Goal: Task Accomplishment & Management: Manage account settings

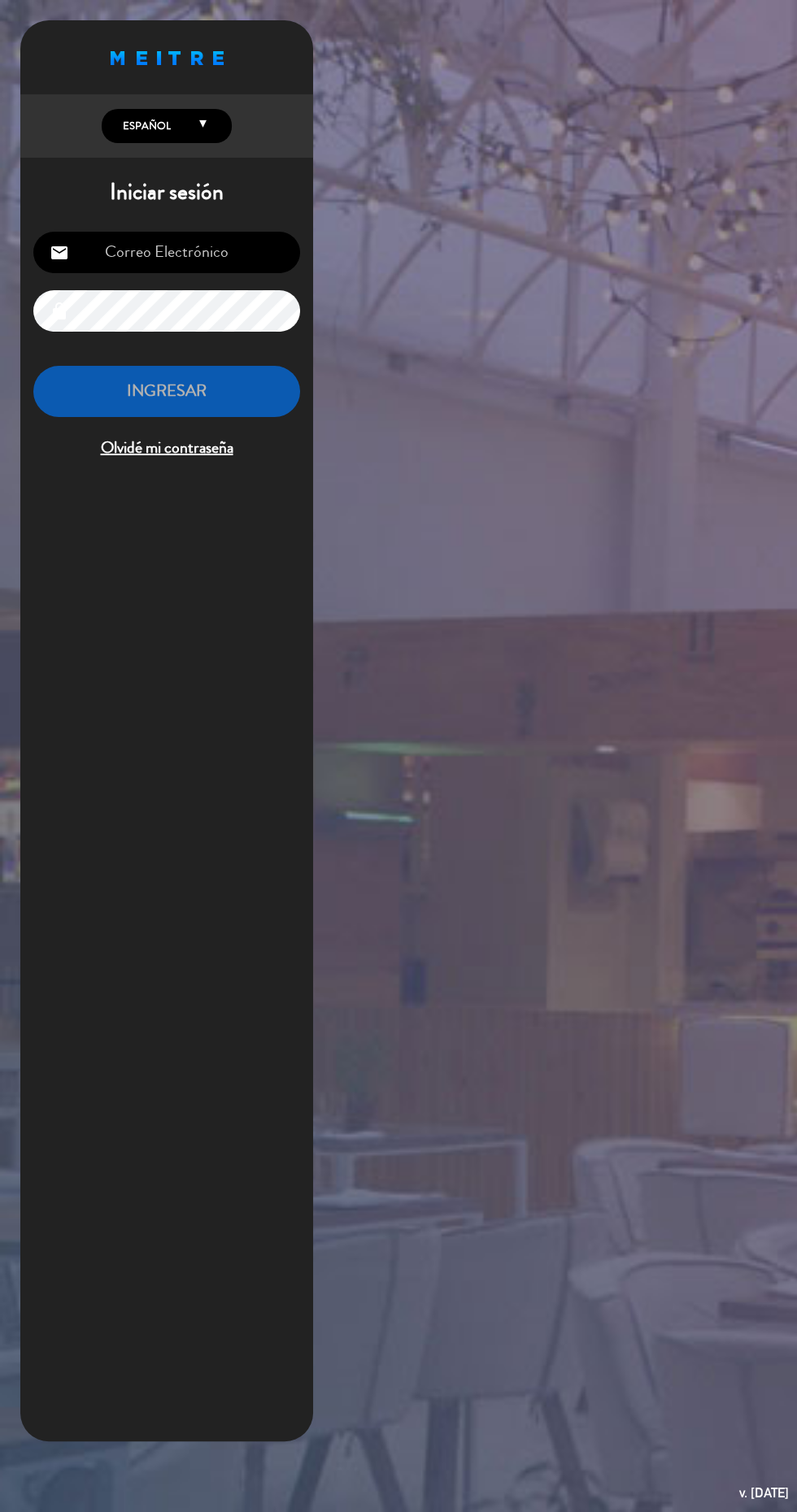
type input "[EMAIL_ADDRESS][DOMAIN_NAME]"
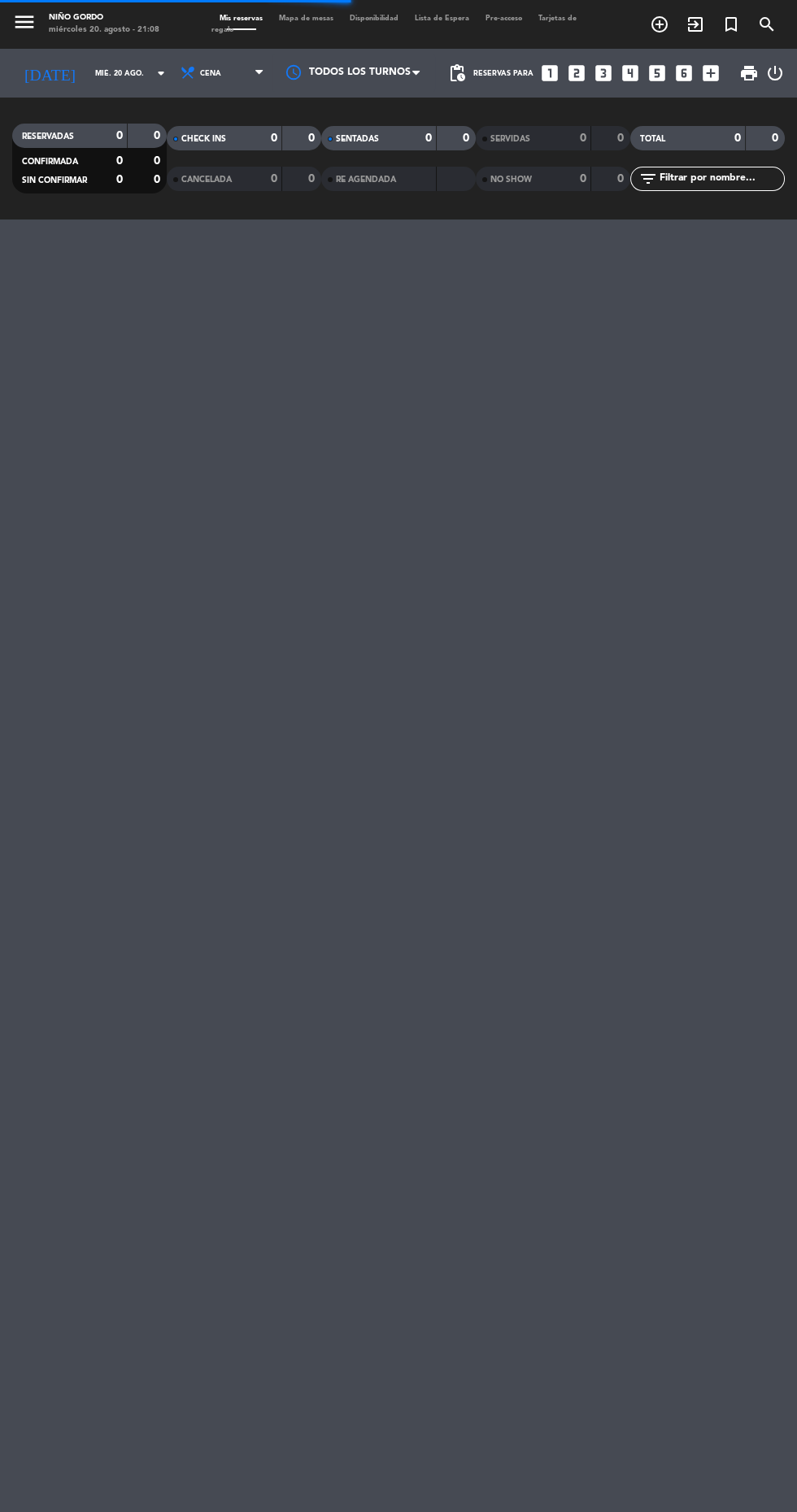
click at [313, 18] on span "Mapa de mesas" at bounding box center [306, 18] width 71 height 7
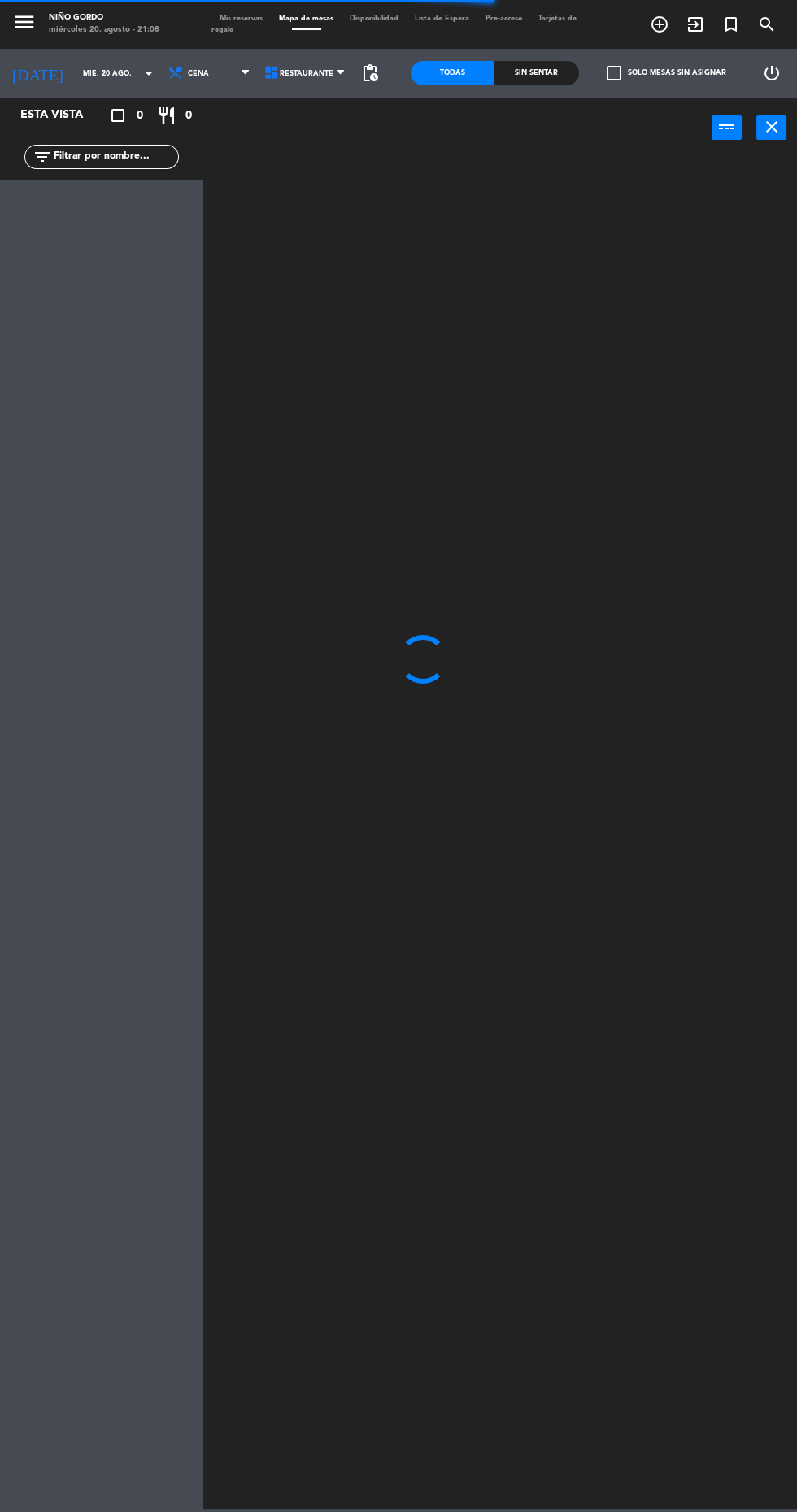
click at [773, 1463] on div at bounding box center [503, 832] width 585 height 1354
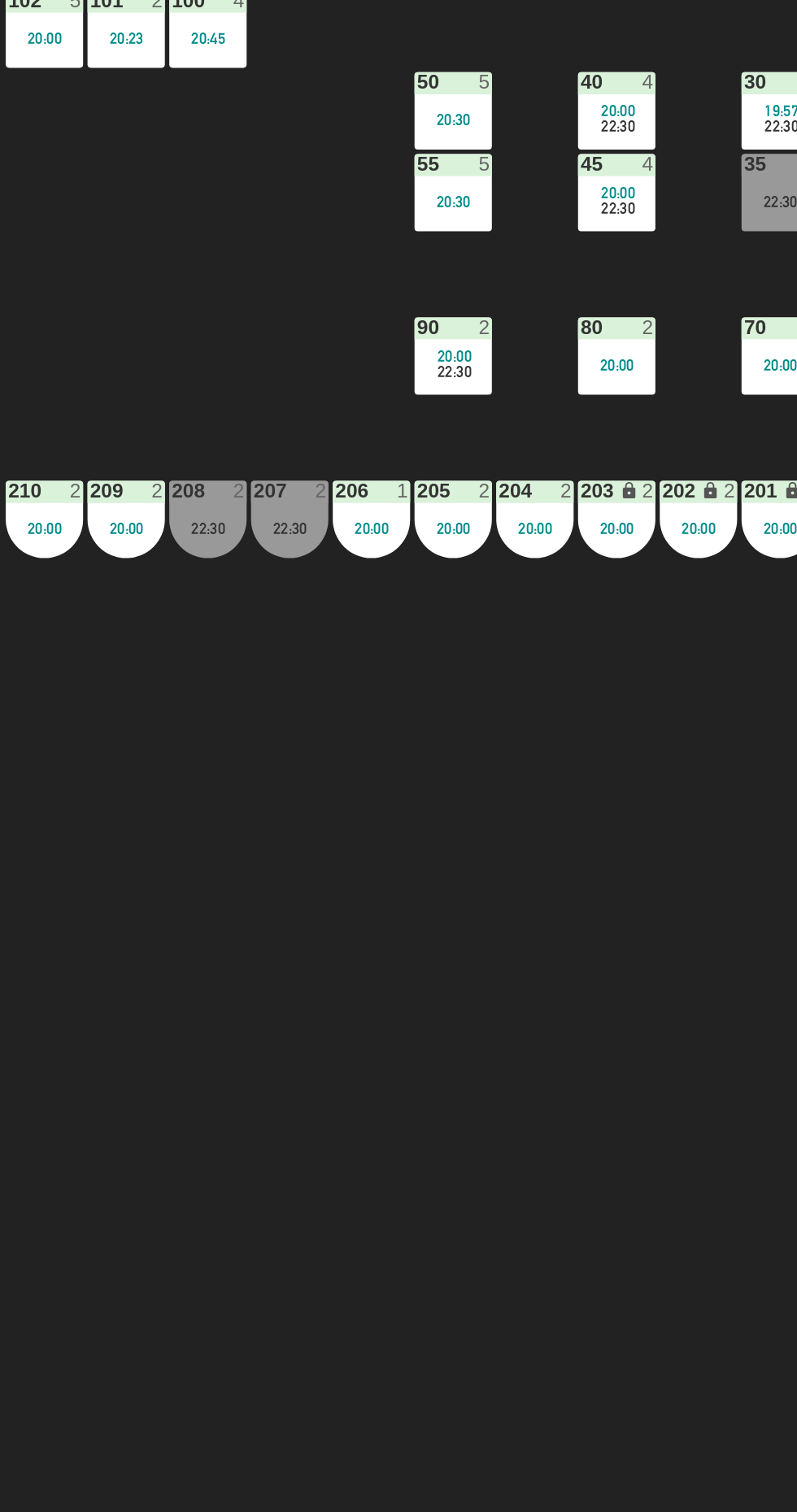
click at [381, 686] on div "208 2 22:30" at bounding box center [363, 694] width 57 height 57
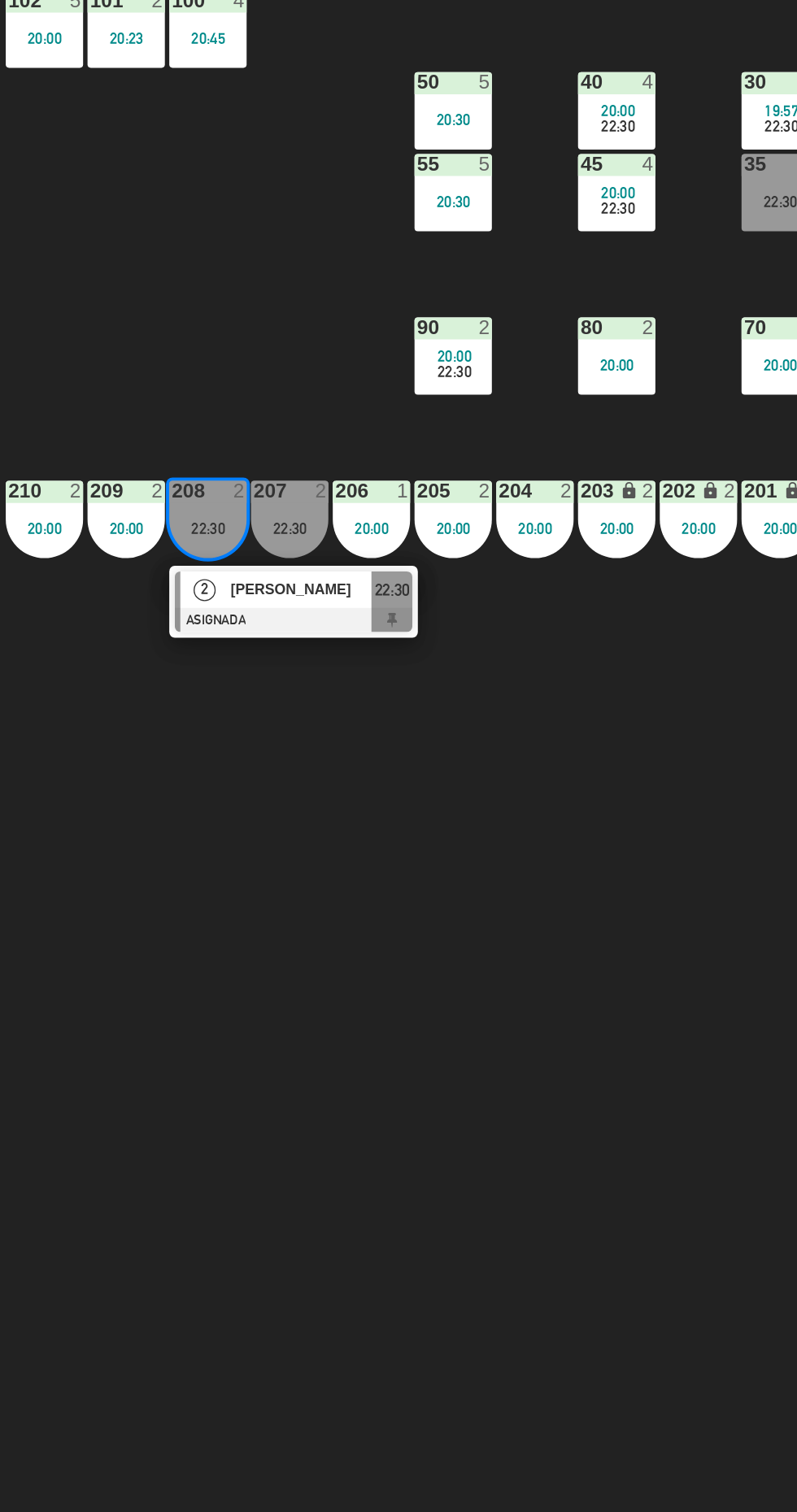
click at [432, 744] on span "[PERSON_NAME]" at bounding box center [431, 744] width 104 height 18
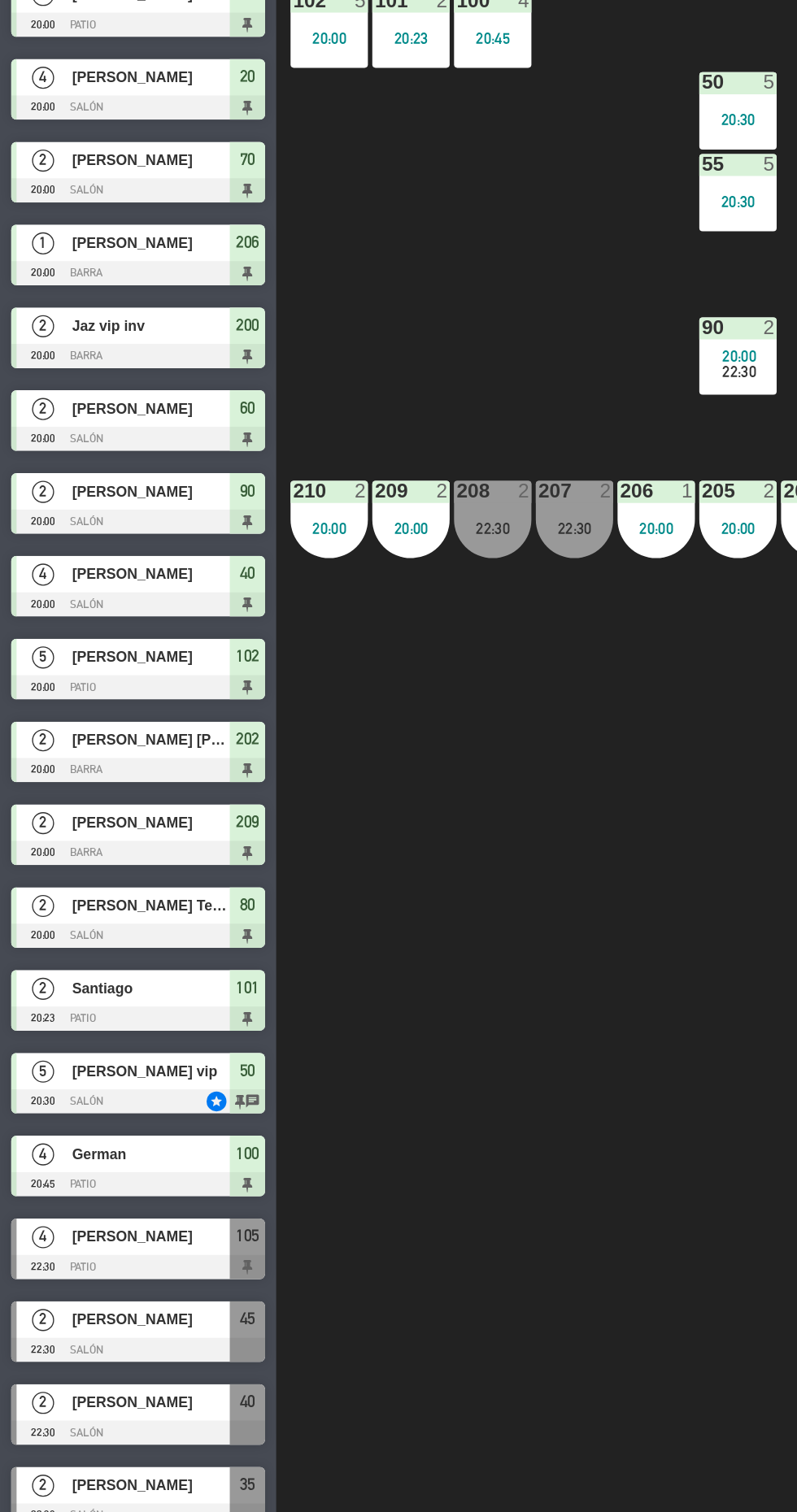
scroll to position [17, 0]
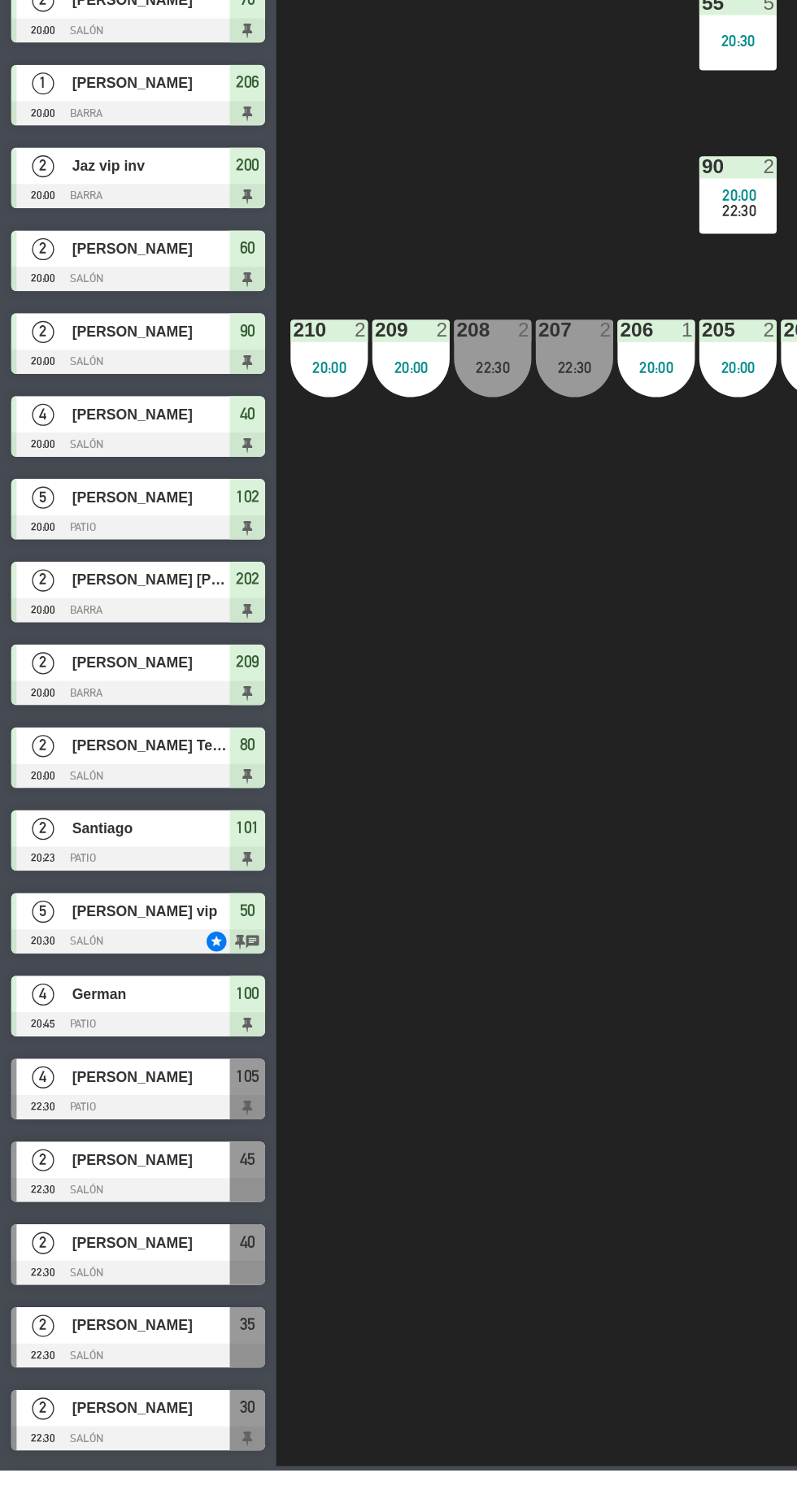
click at [115, 1511] on div "[PERSON_NAME]" at bounding box center [111, 1527] width 118 height 27
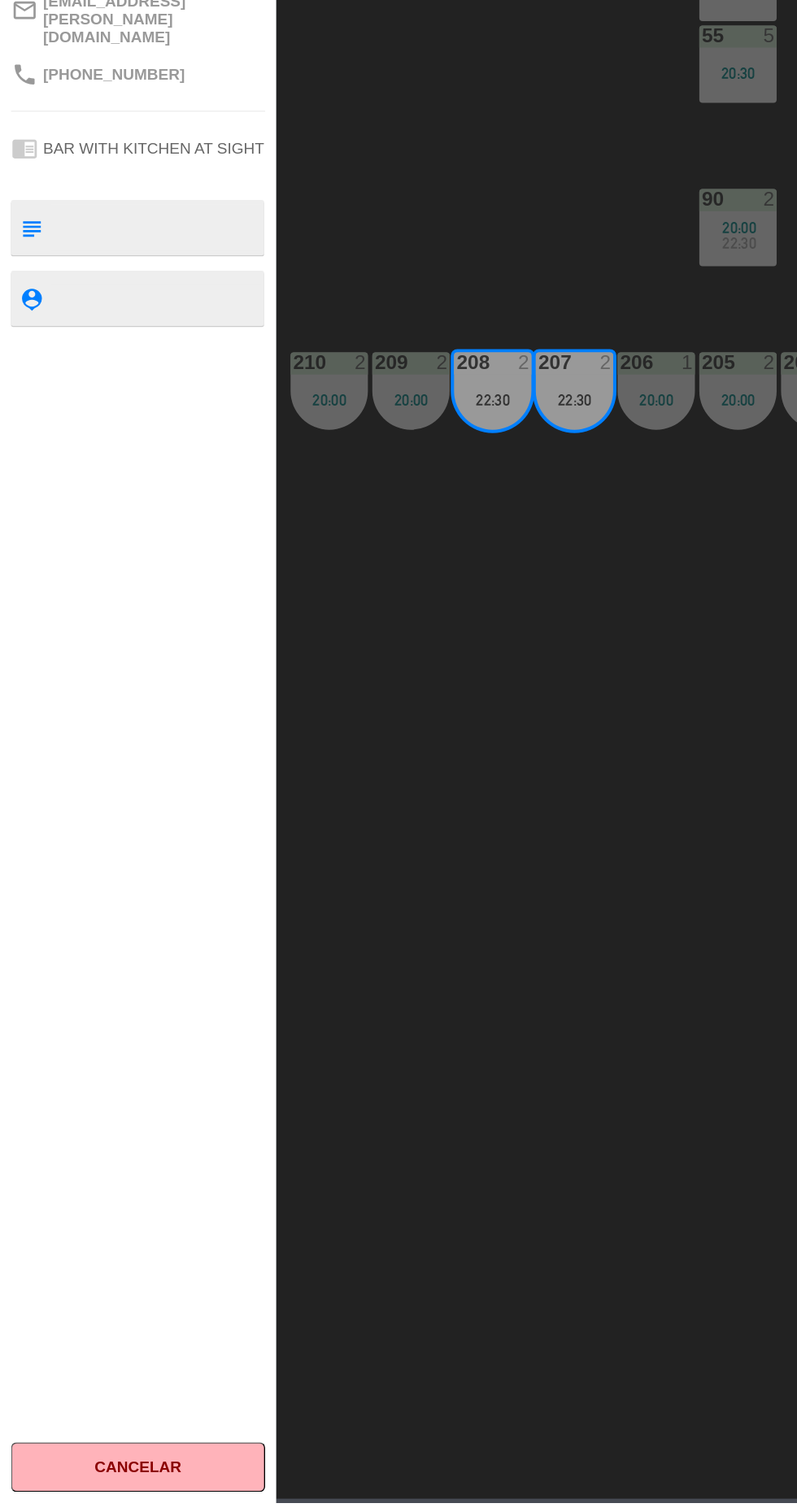
scroll to position [55, 0]
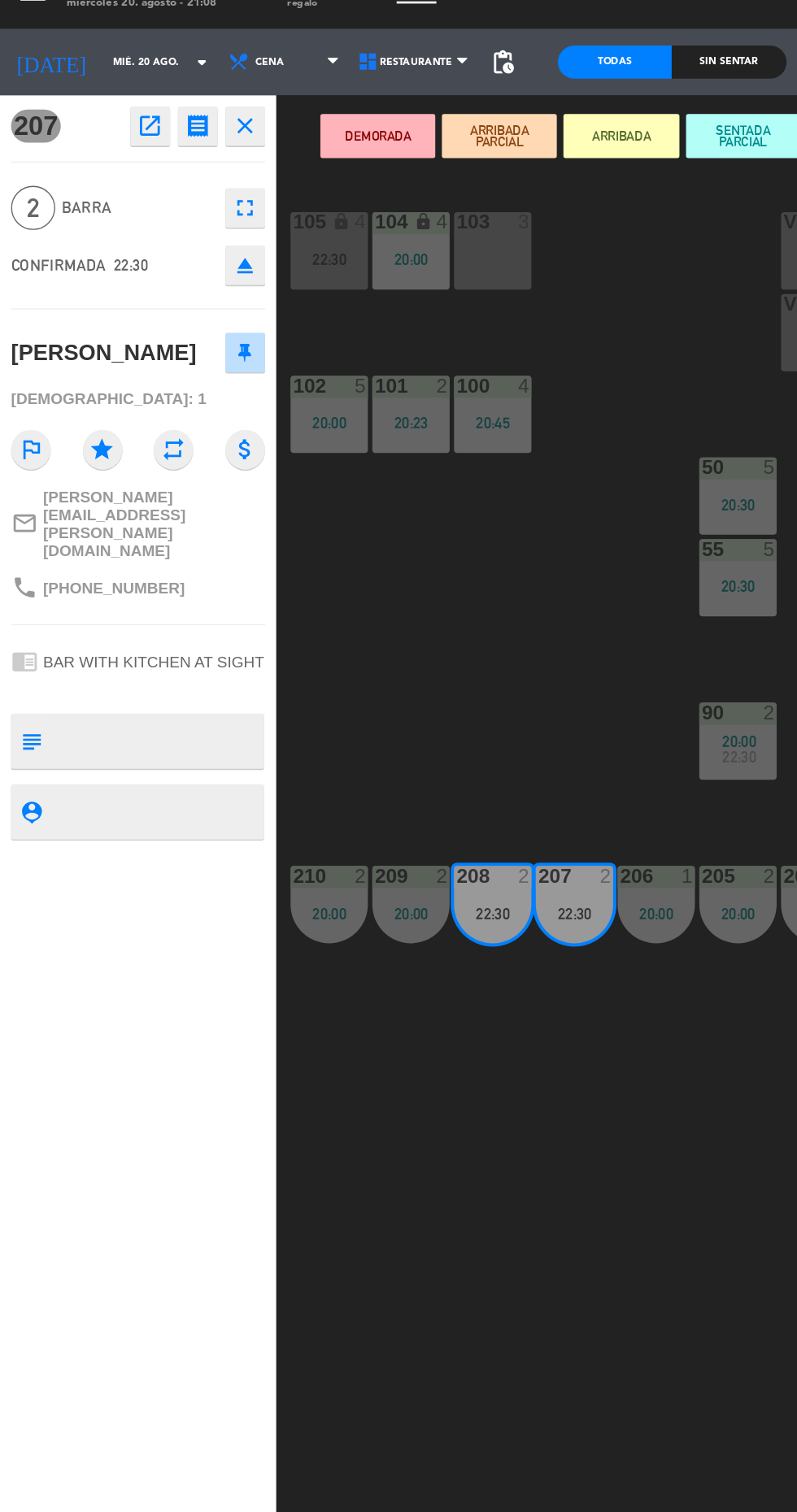
click at [107, 122] on icon "open_in_new" at bounding box center [110, 120] width 19 height 19
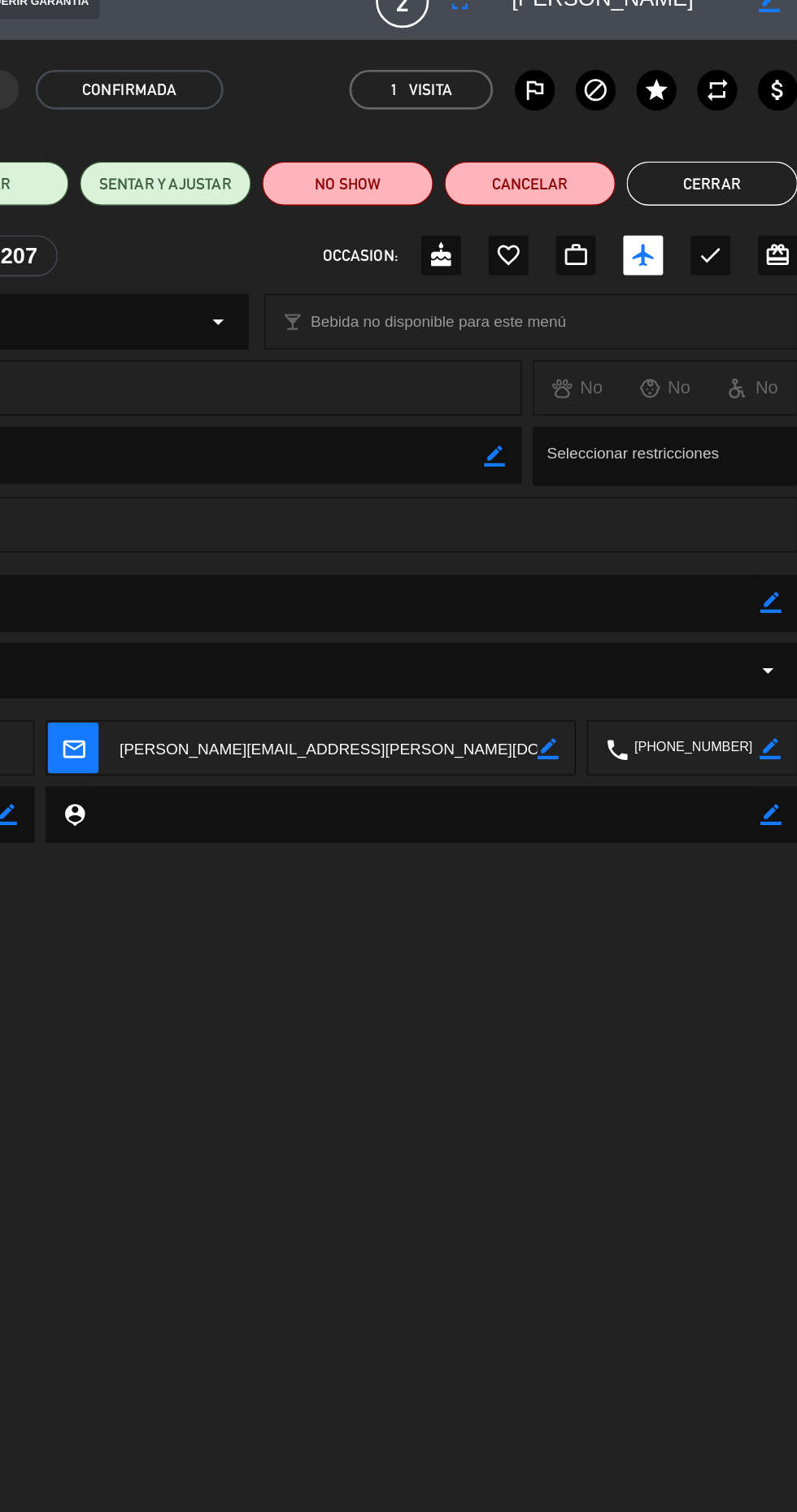
click at [724, 584] on textarea at bounding box center [721, 579] width 96 height 41
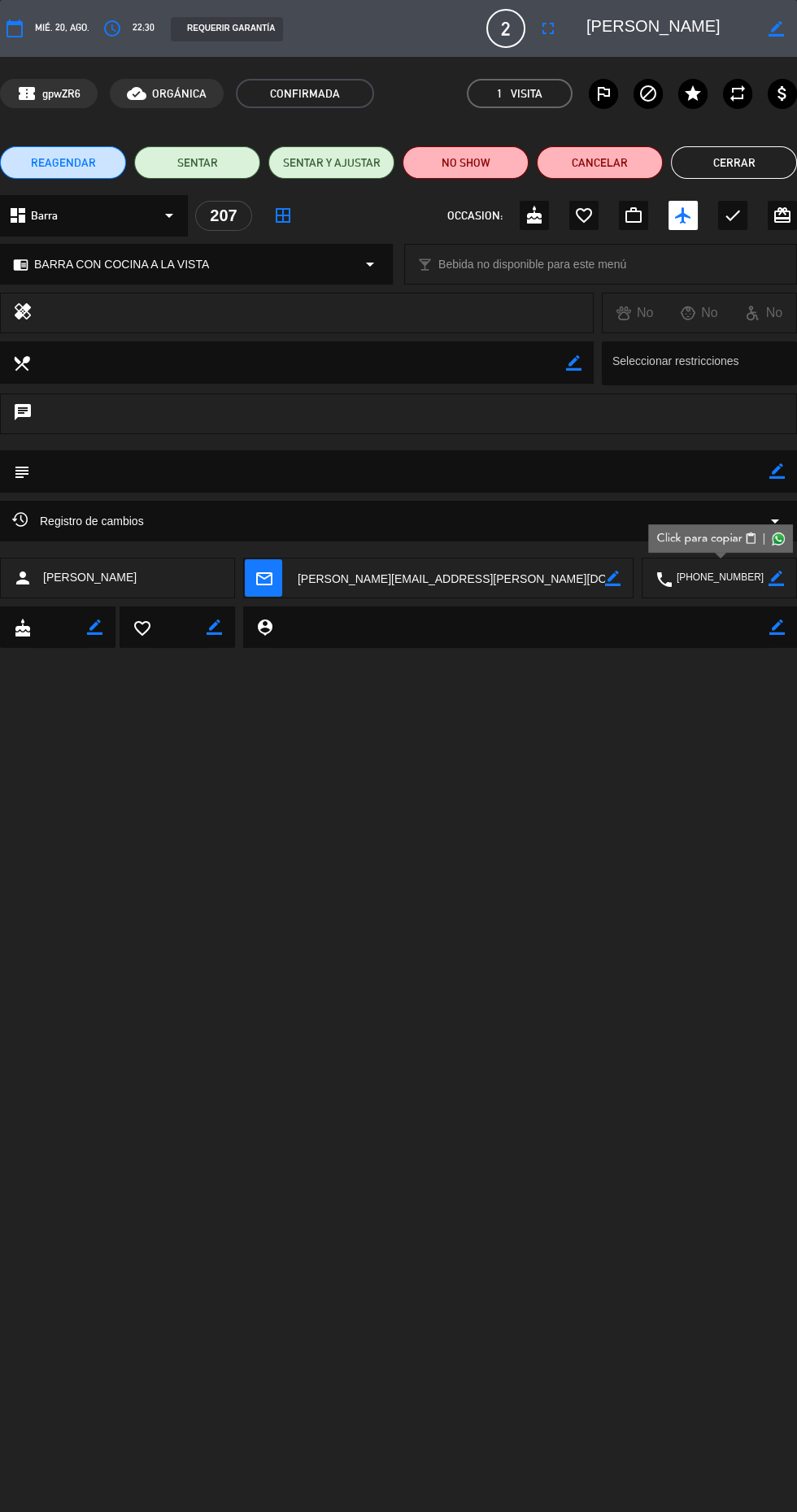
click at [773, 97] on icon "attach_money" at bounding box center [781, 93] width 19 height 19
click at [770, 147] on button "Cerrar" at bounding box center [733, 162] width 126 height 32
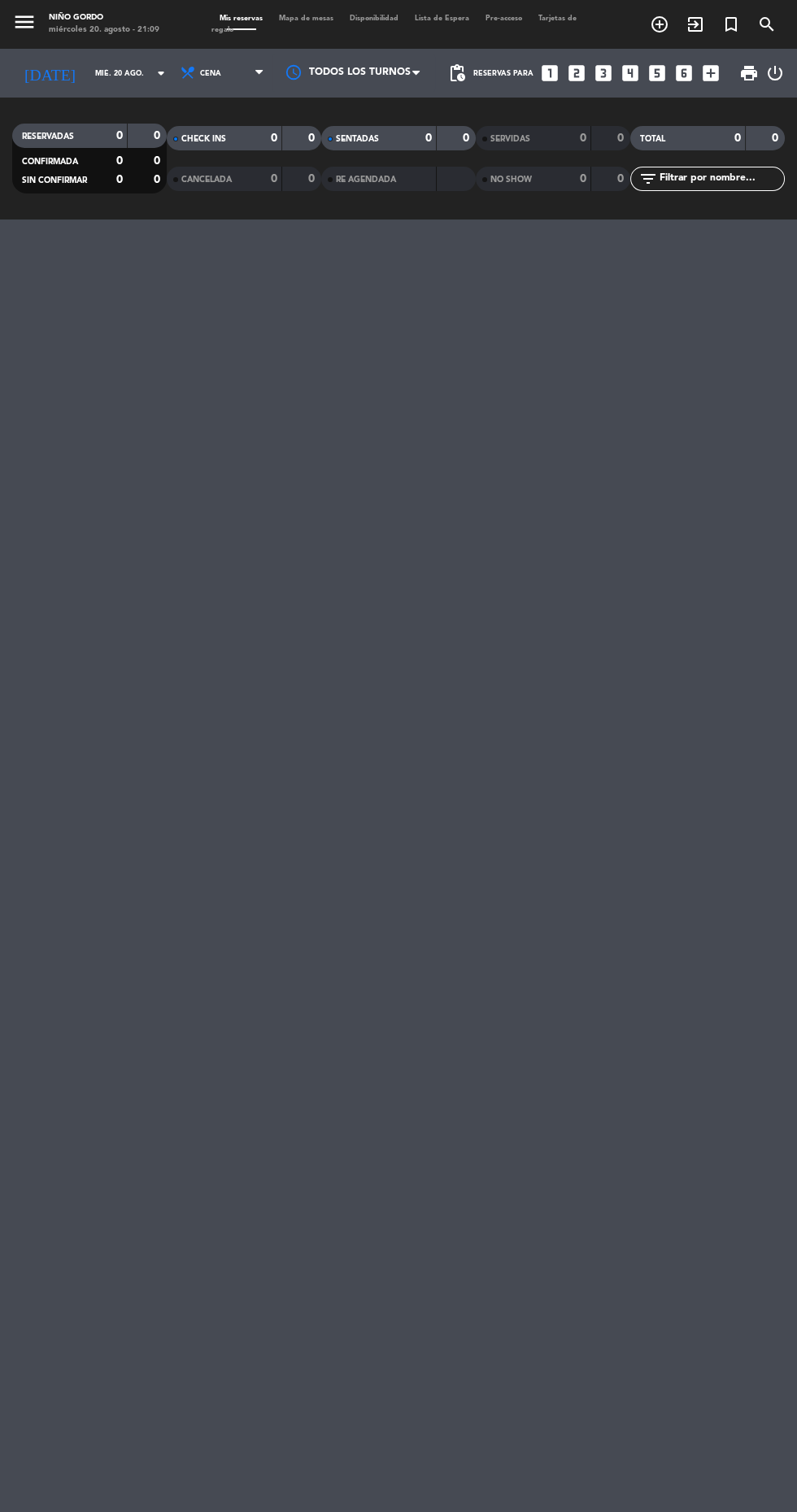
click at [324, 18] on span "Mapa de mesas" at bounding box center [306, 18] width 71 height 7
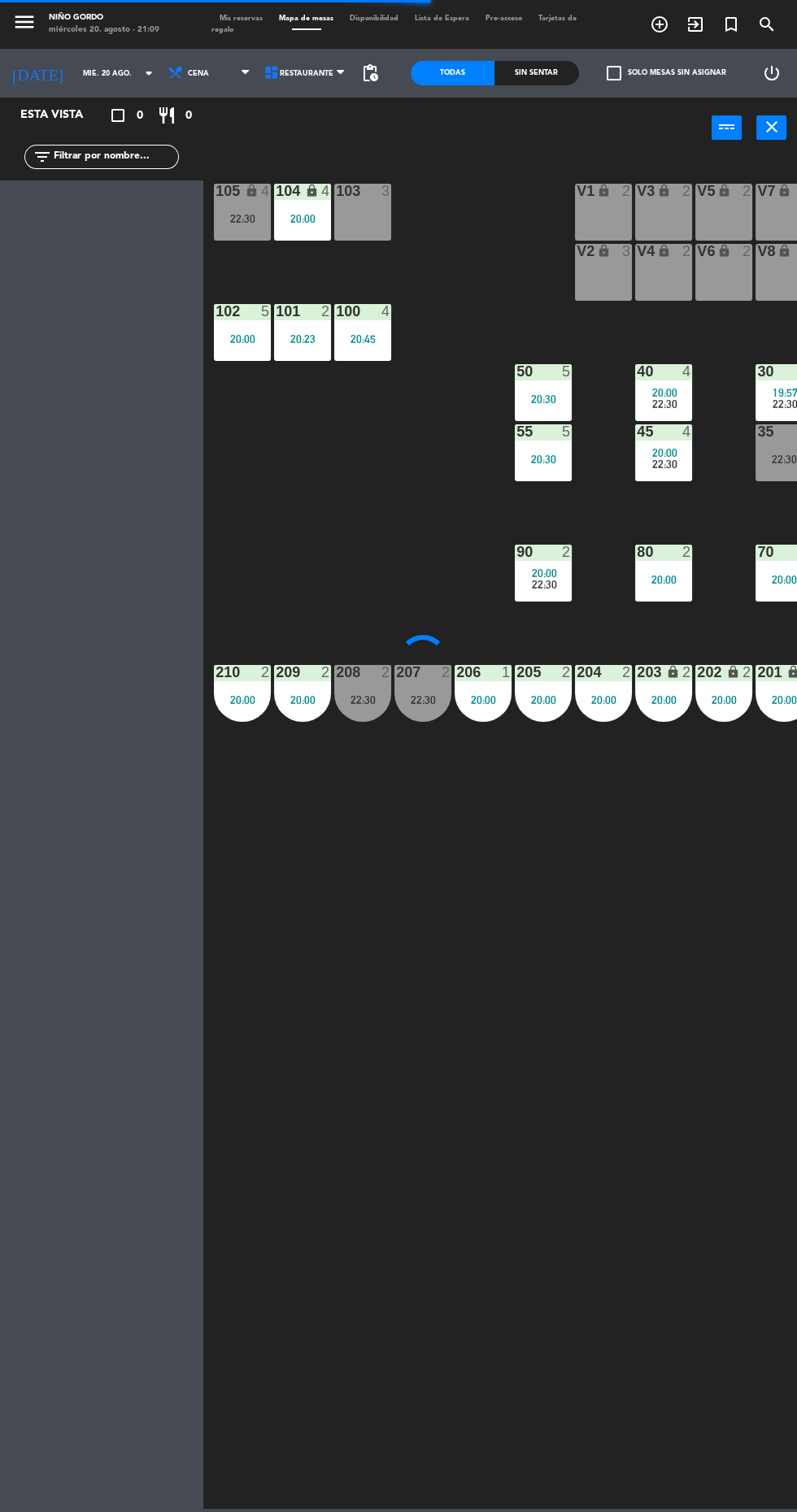
click at [378, 697] on div "22:30" at bounding box center [363, 700] width 57 height 11
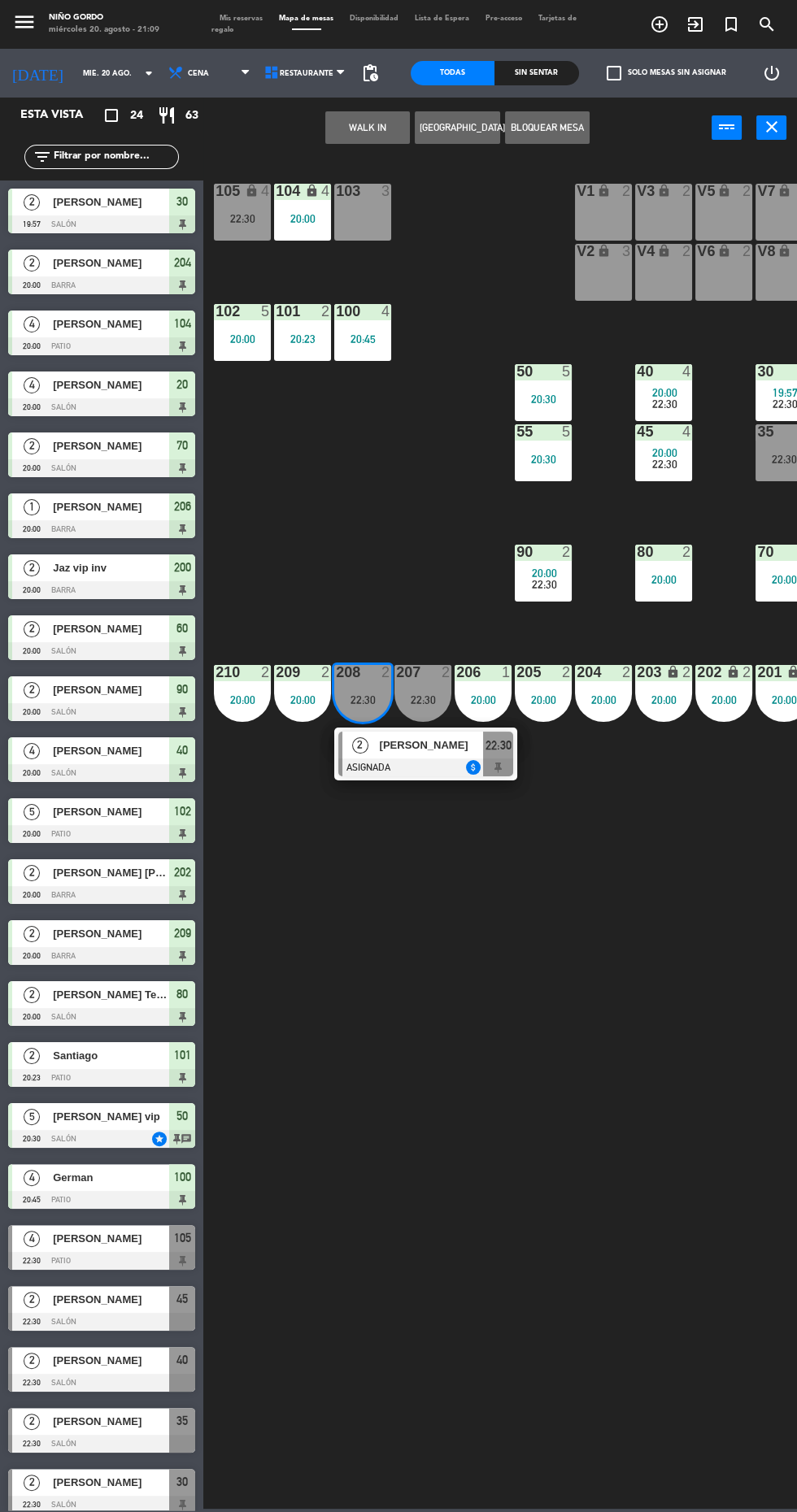
click at [443, 751] on span "[PERSON_NAME]" at bounding box center [431, 744] width 104 height 18
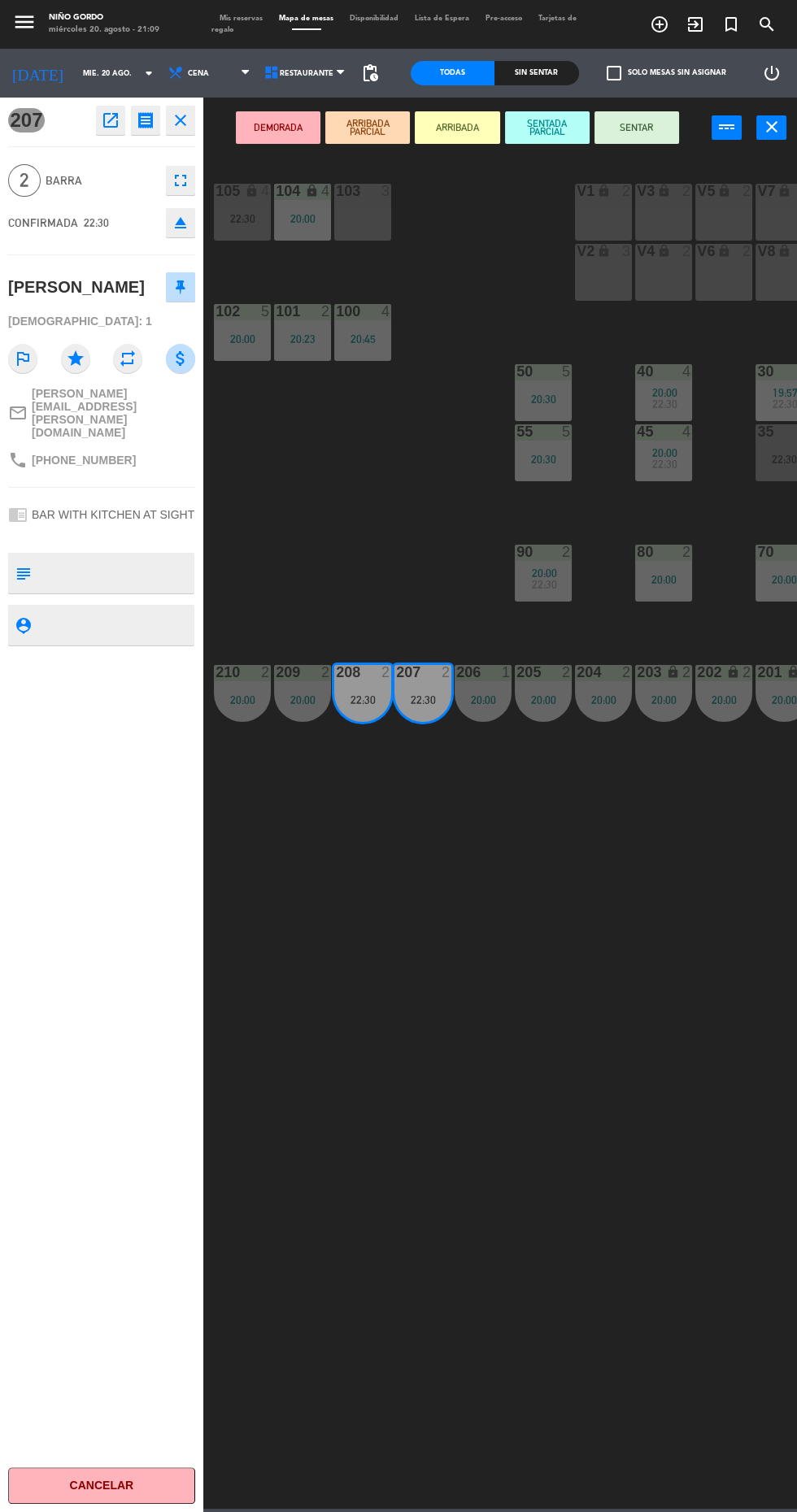
click at [180, 373] on icon "attach_money" at bounding box center [181, 358] width 29 height 29
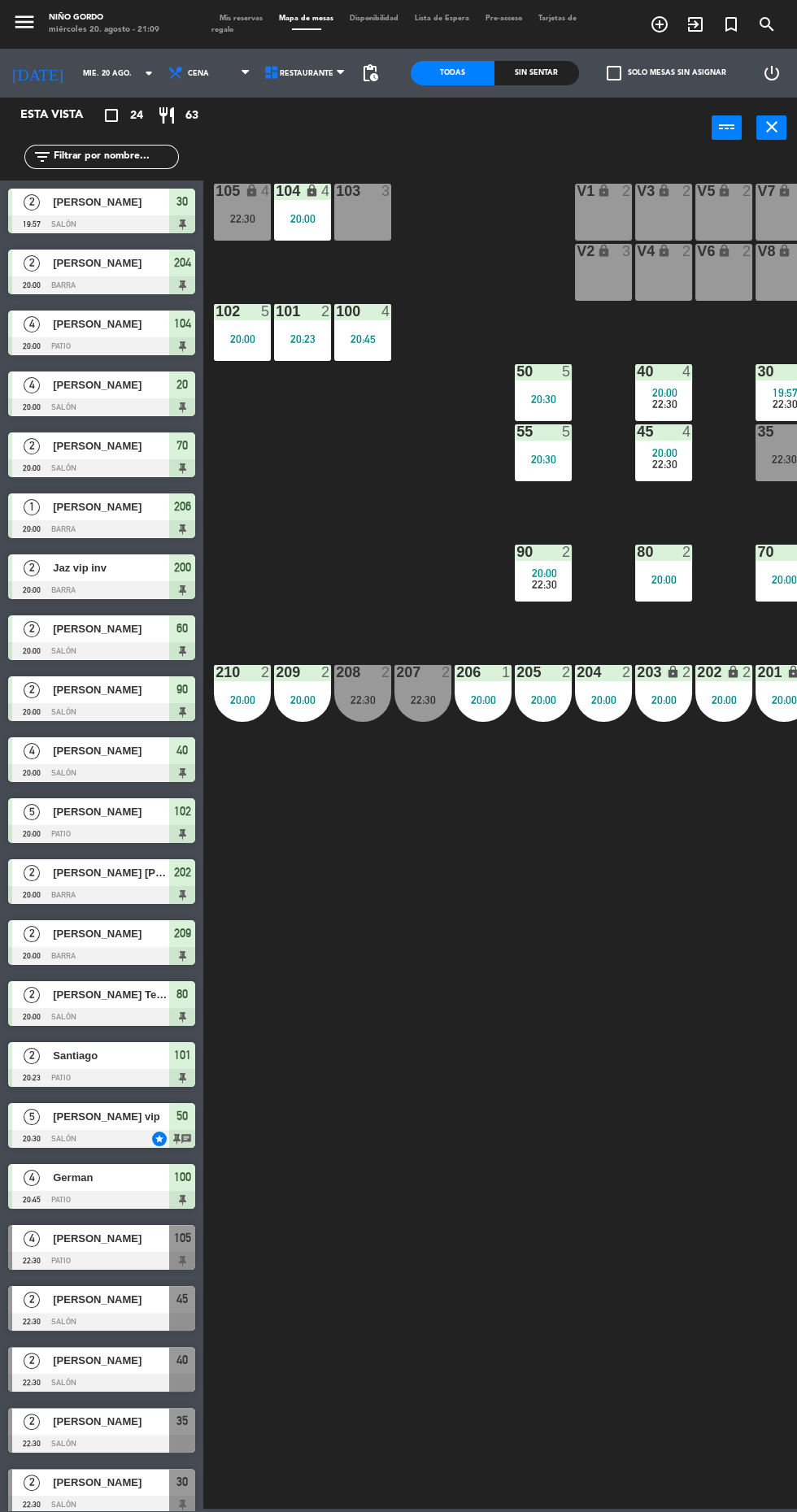
scroll to position [134, 0]
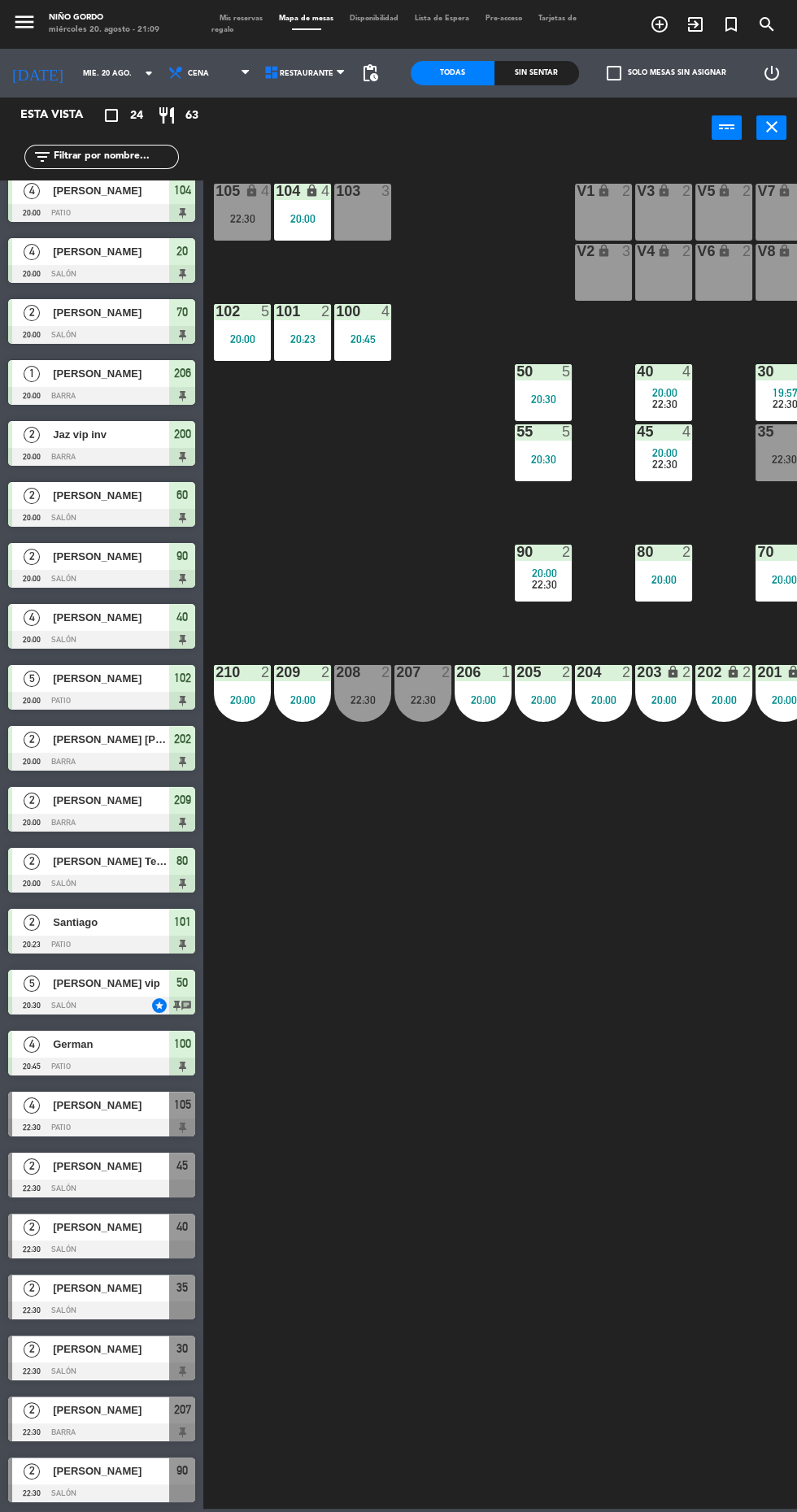
click at [430, 493] on div "105 lock 4 22:30 104 lock 4 20:00 103 3 V1 lock 2 V3 lock 2 V9 lock 2 V5 lock 2…" at bounding box center [503, 832] width 585 height 1354
click at [242, 217] on div "22:30" at bounding box center [242, 218] width 57 height 11
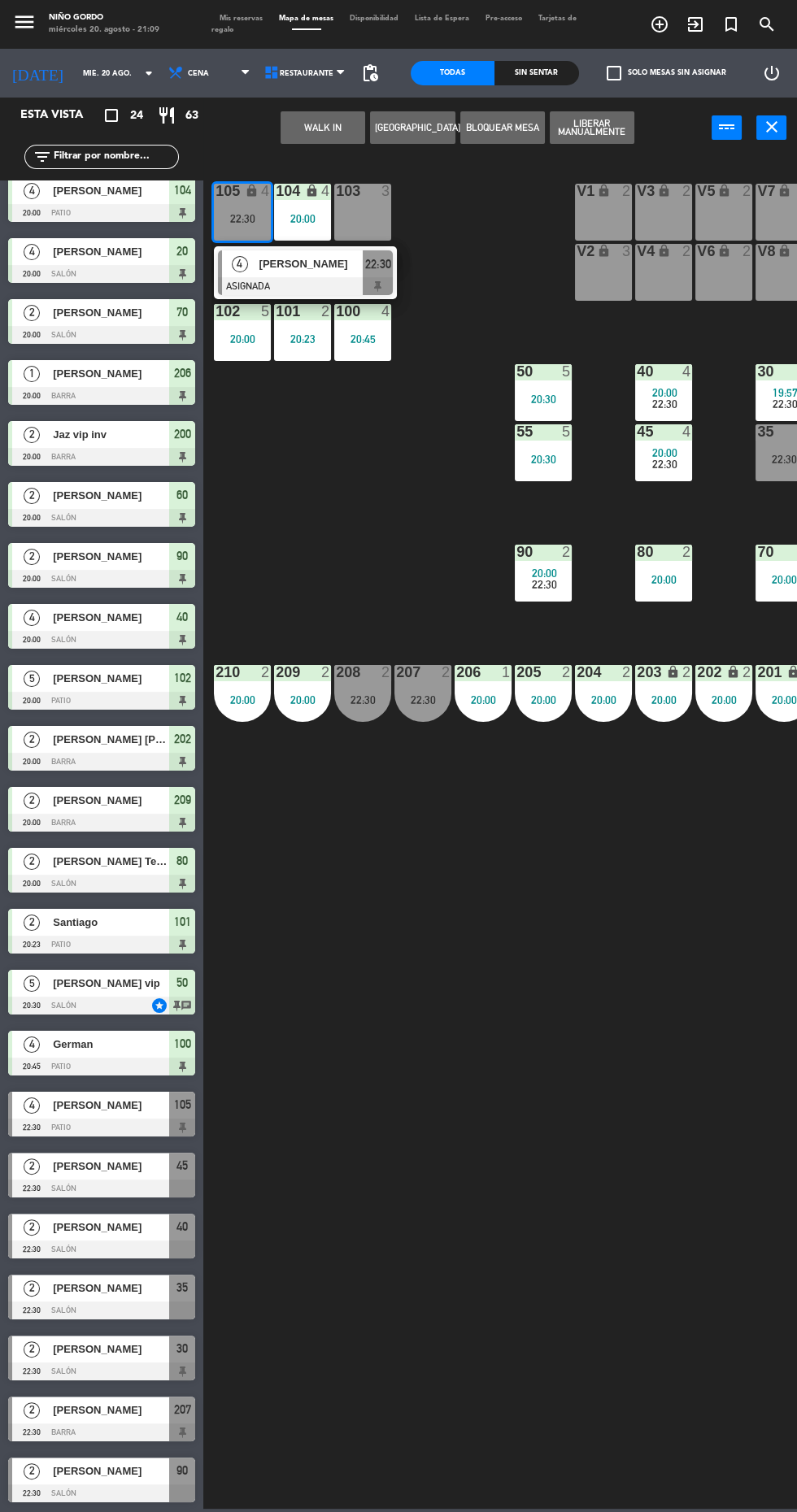
click at [314, 266] on span "[PERSON_NAME]" at bounding box center [311, 264] width 104 height 18
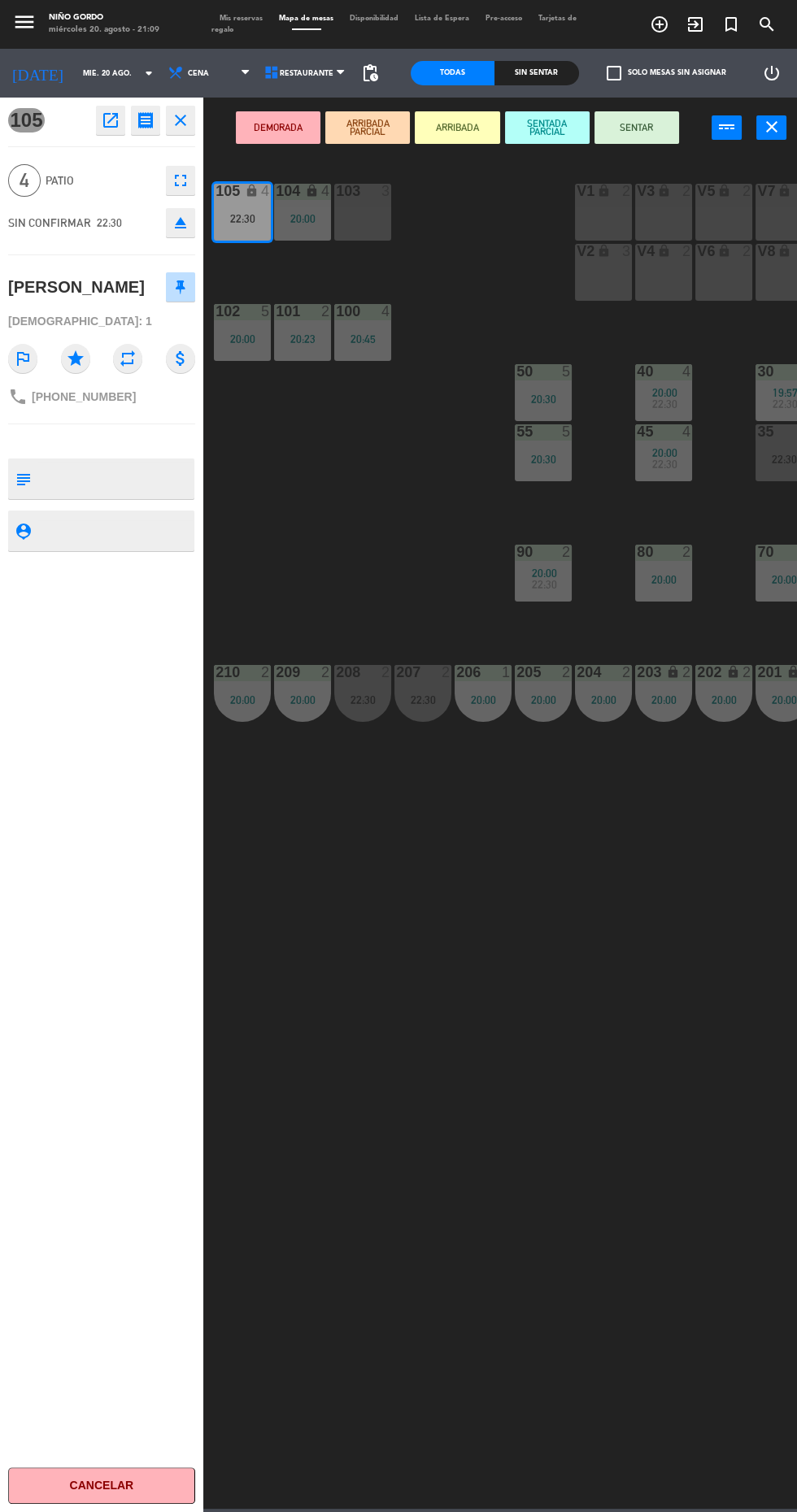
click at [111, 121] on icon "open_in_new" at bounding box center [110, 120] width 19 height 19
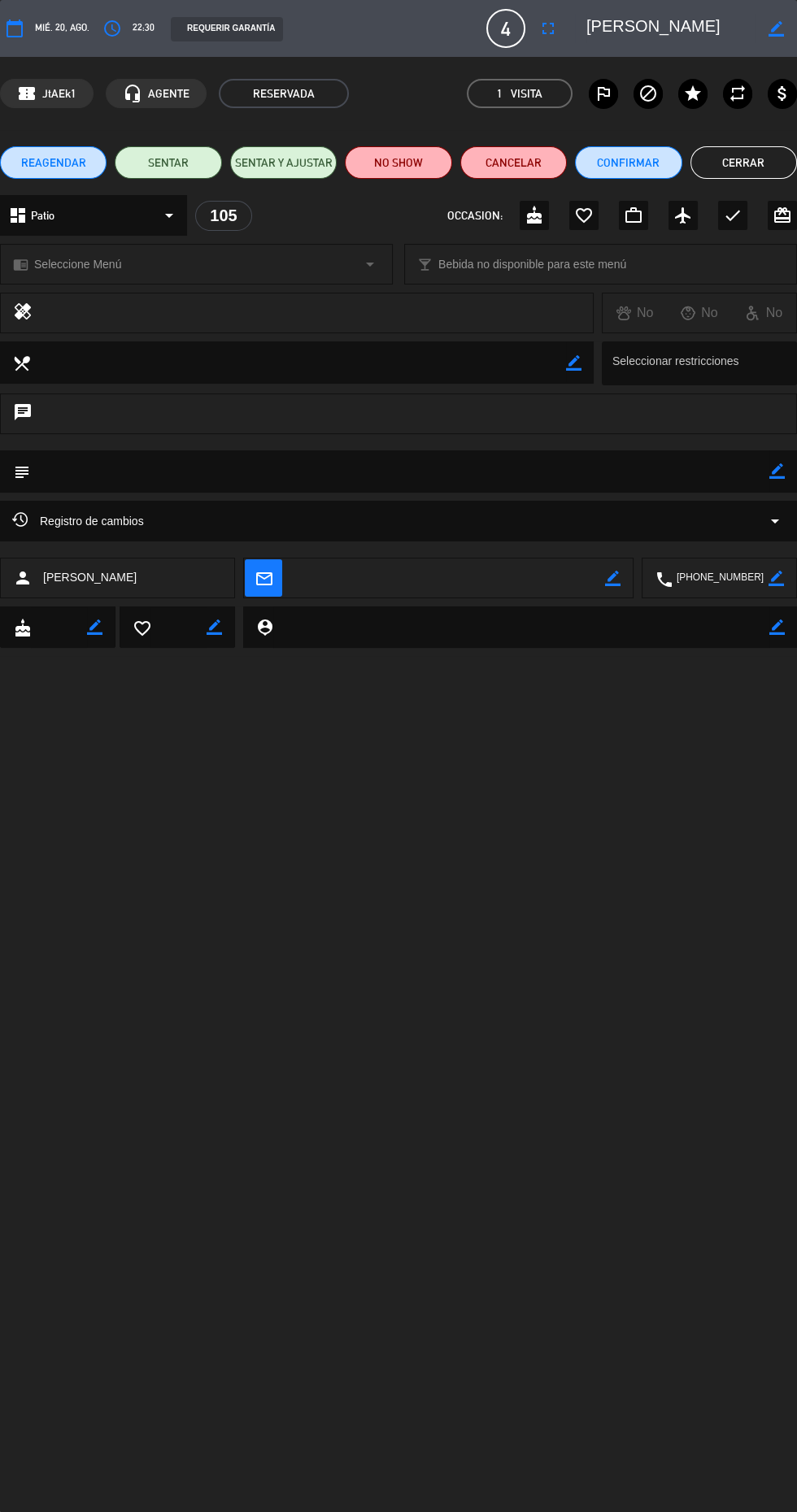
click at [737, 578] on textarea at bounding box center [721, 579] width 96 height 41
click at [745, 159] on button "Cerrar" at bounding box center [744, 162] width 107 height 32
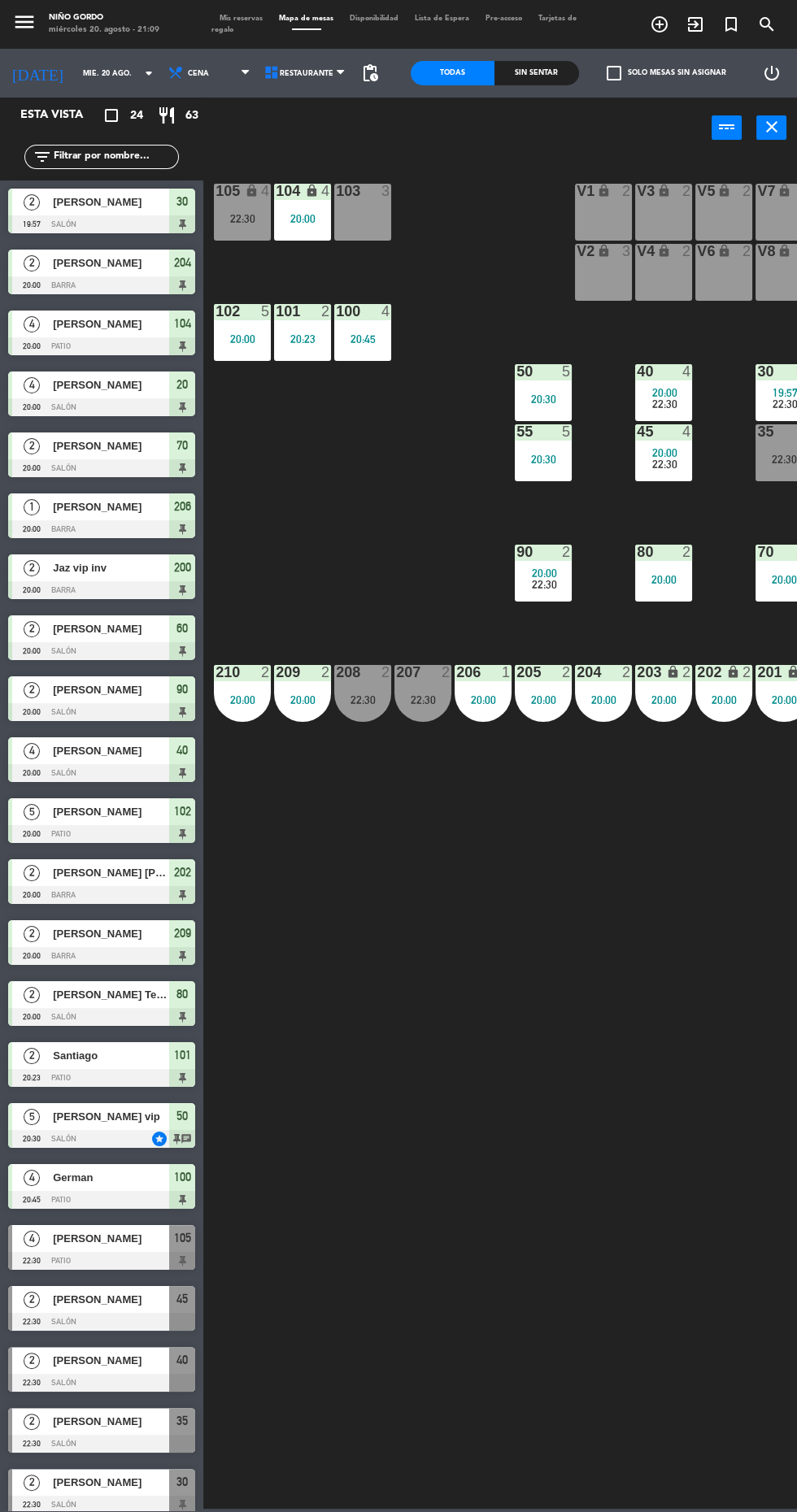
scroll to position [92, 0]
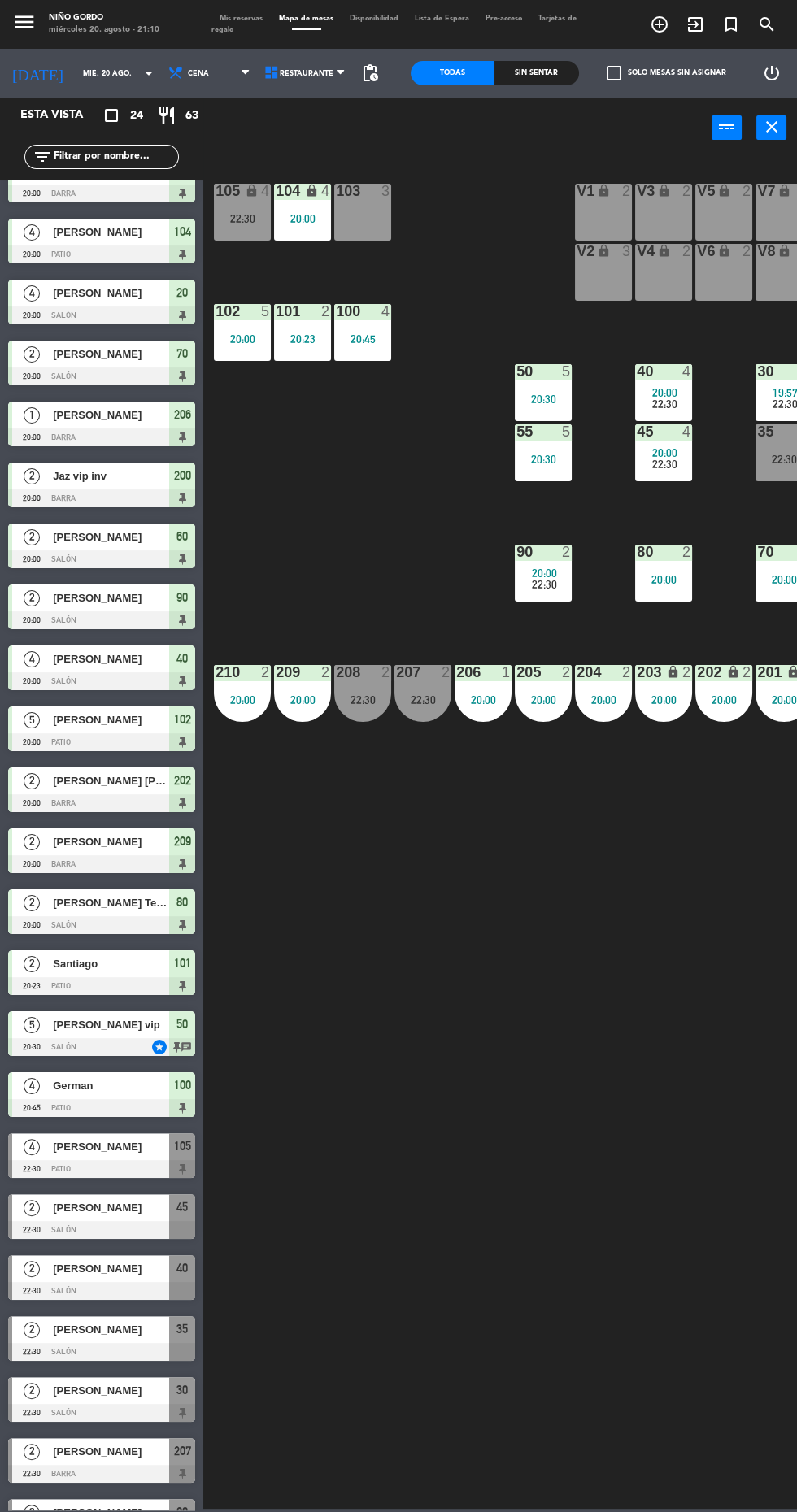
click at [137, 1237] on div at bounding box center [101, 1229] width 187 height 18
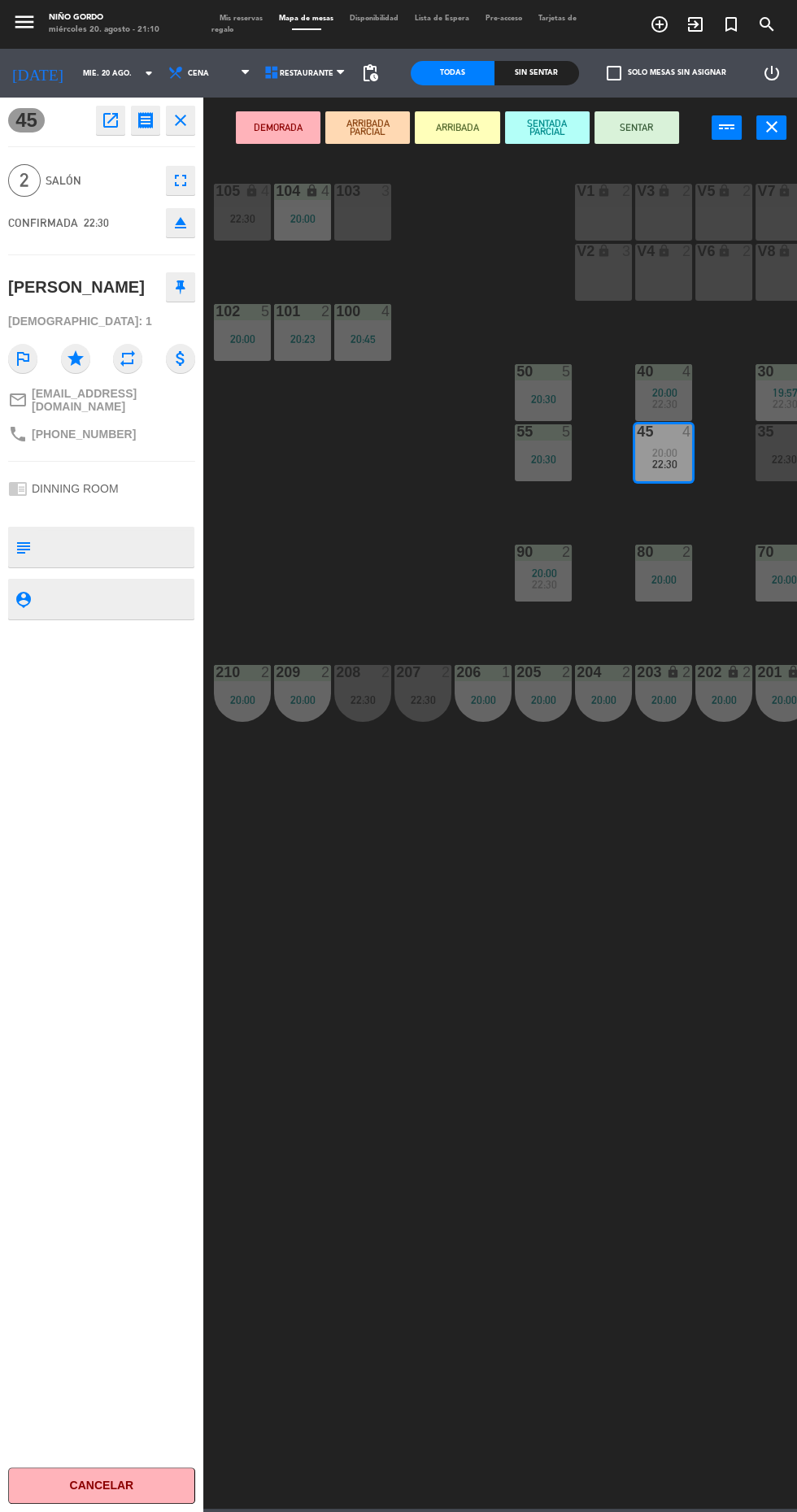
click at [110, 121] on icon "open_in_new" at bounding box center [110, 120] width 19 height 19
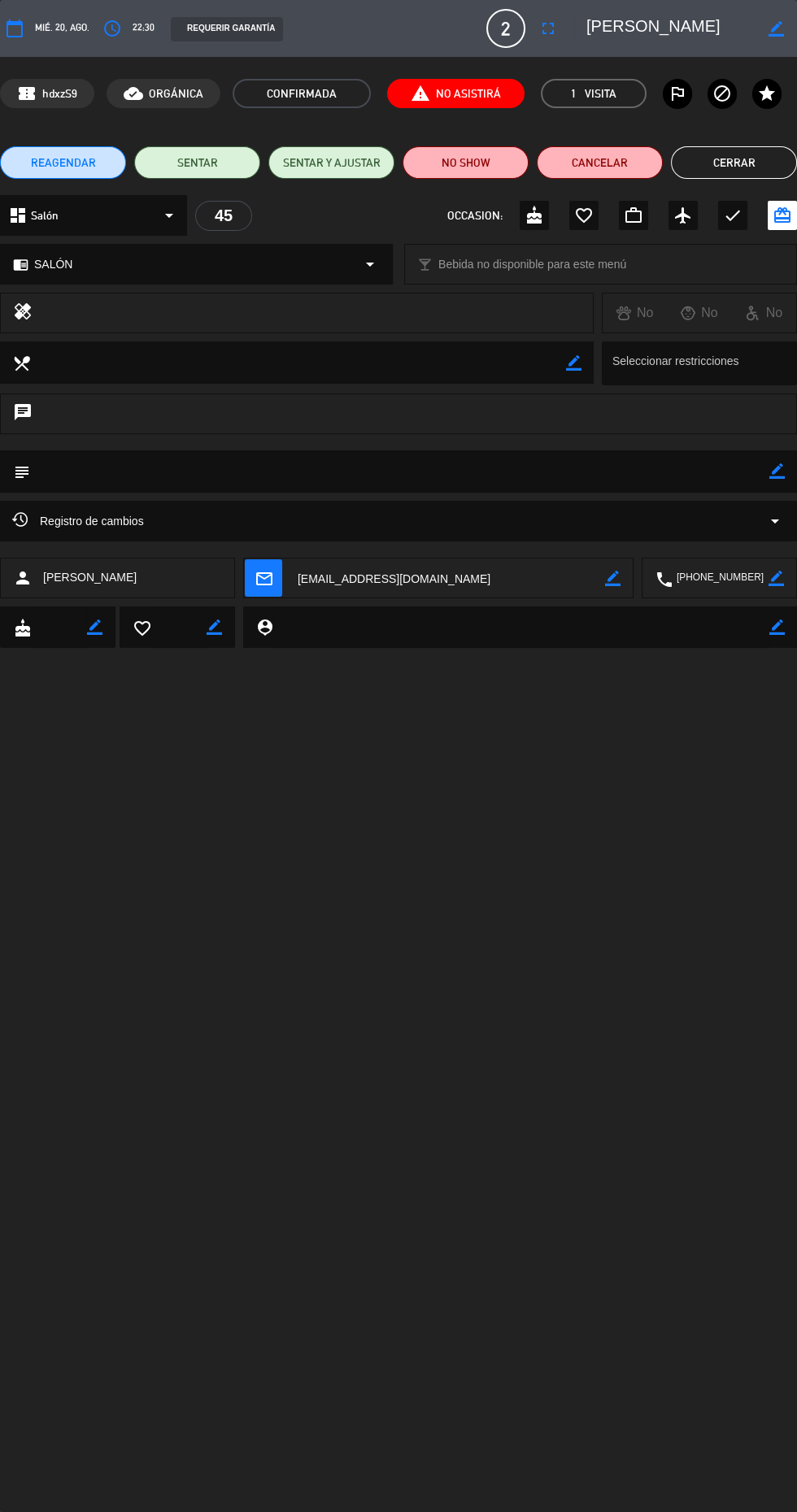
click at [726, 581] on textarea at bounding box center [721, 579] width 96 height 41
click at [604, 161] on button "Cancelar" at bounding box center [599, 162] width 126 height 32
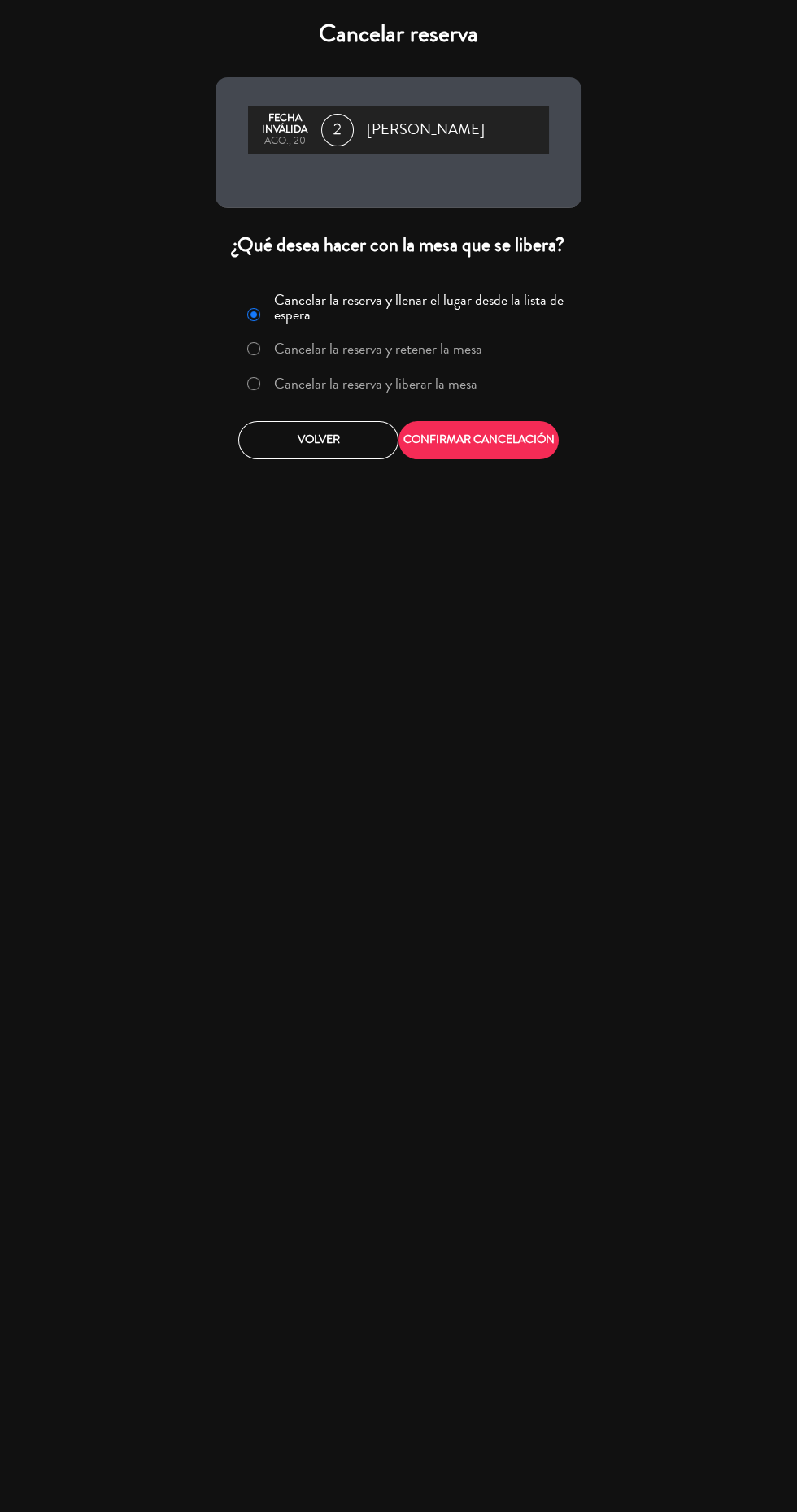
click at [435, 383] on label "Cancelar la reserva y liberar la mesa" at bounding box center [375, 384] width 204 height 15
click at [515, 440] on button "CONFIRMAR CANCELACIÓN" at bounding box center [478, 440] width 160 height 38
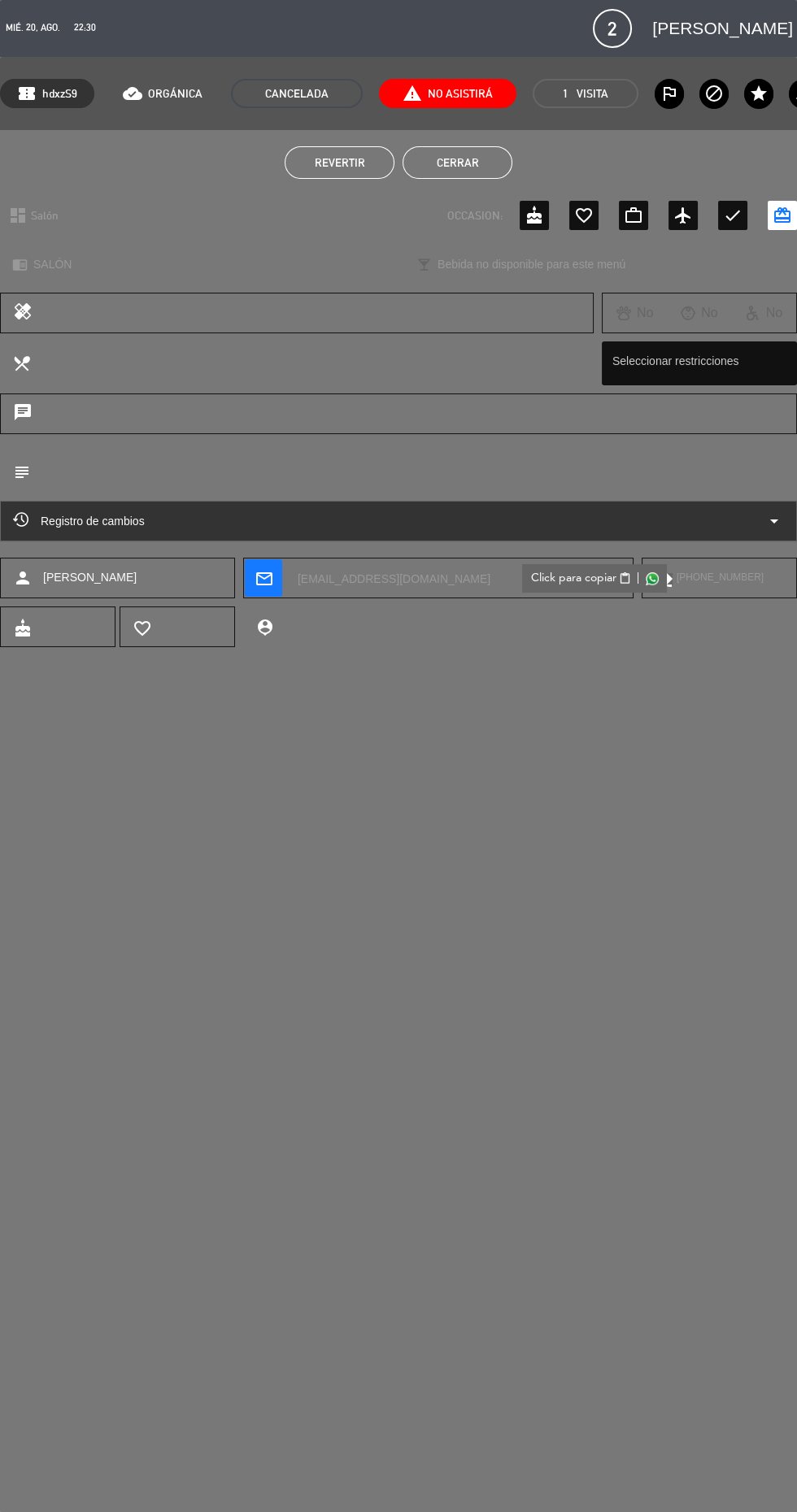
click at [473, 167] on button "Cerrar" at bounding box center [457, 162] width 110 height 32
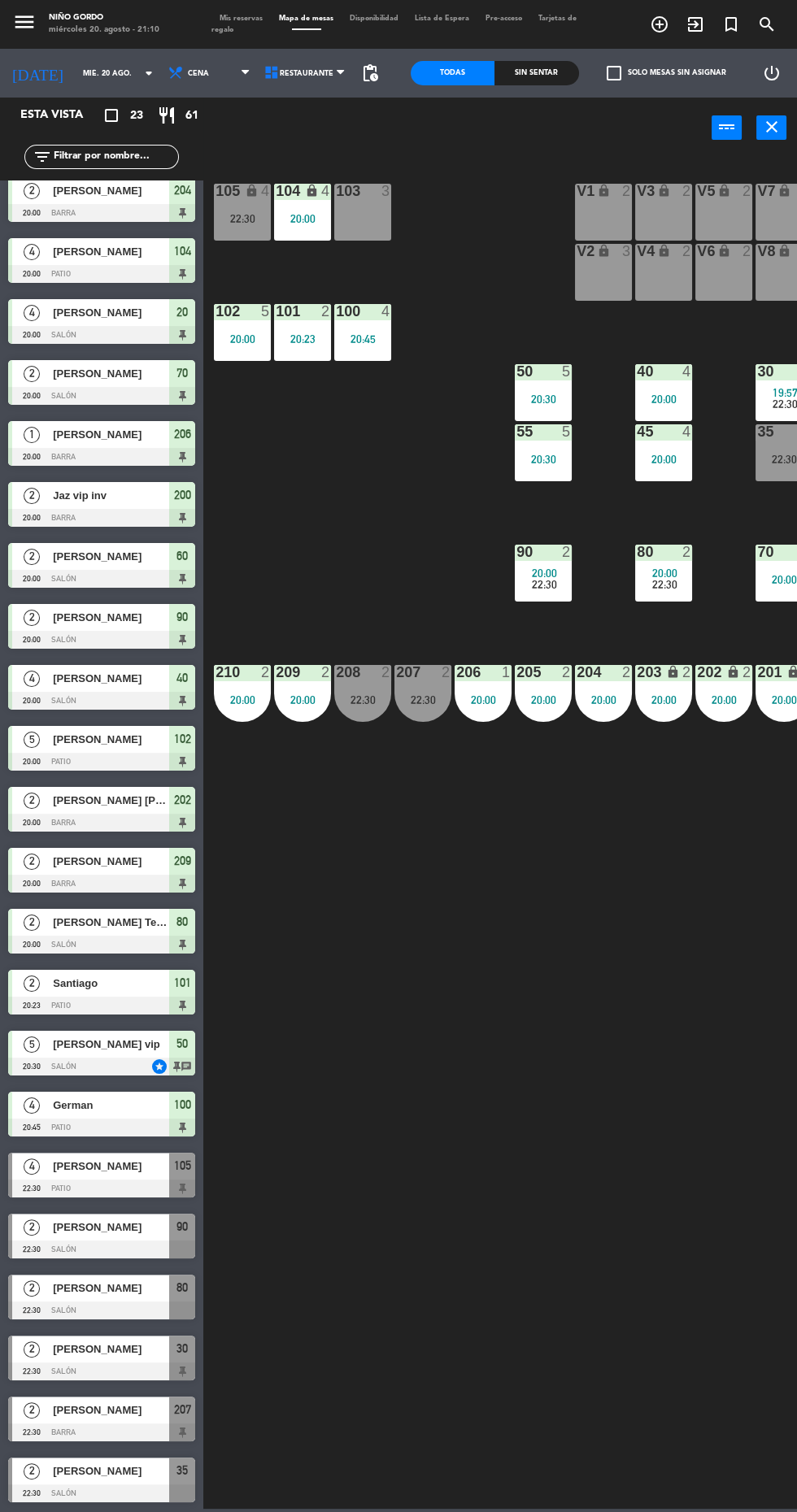
scroll to position [73, 0]
click at [141, 1258] on div at bounding box center [101, 1248] width 187 height 18
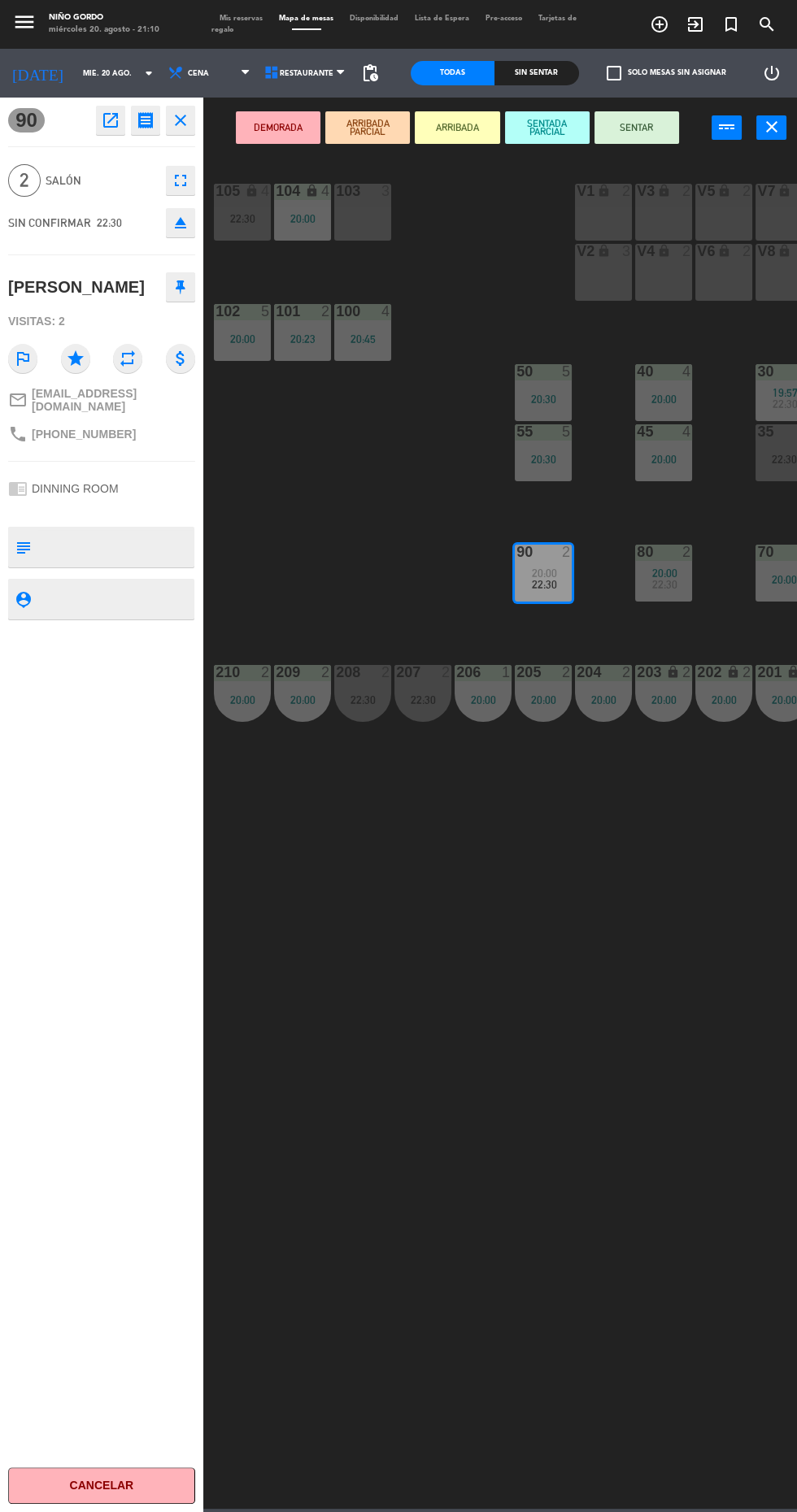
click at [110, 123] on icon "open_in_new" at bounding box center [110, 120] width 19 height 19
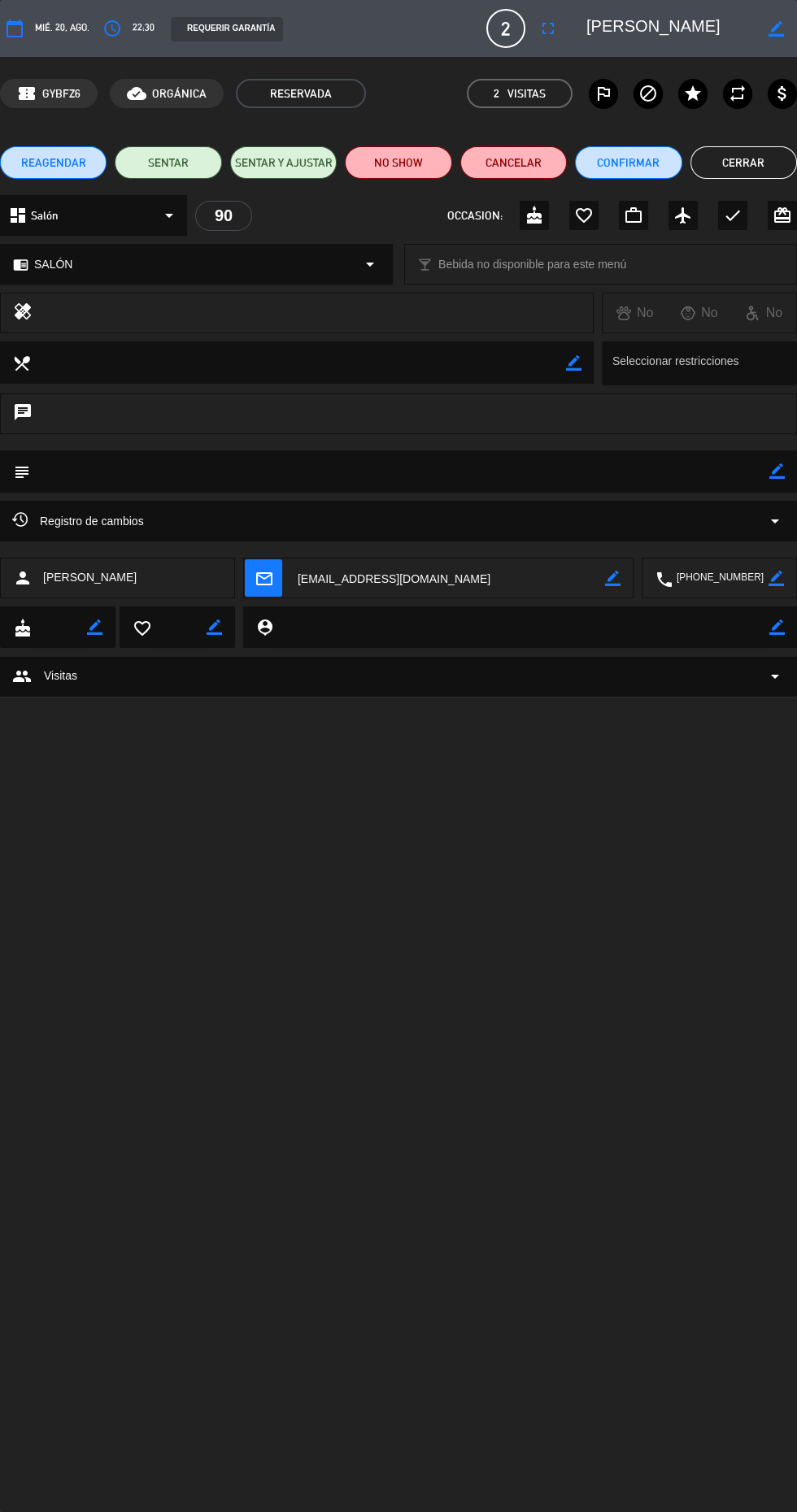
click at [734, 583] on textarea at bounding box center [721, 579] width 96 height 41
click at [743, 162] on button "Cerrar" at bounding box center [744, 162] width 107 height 32
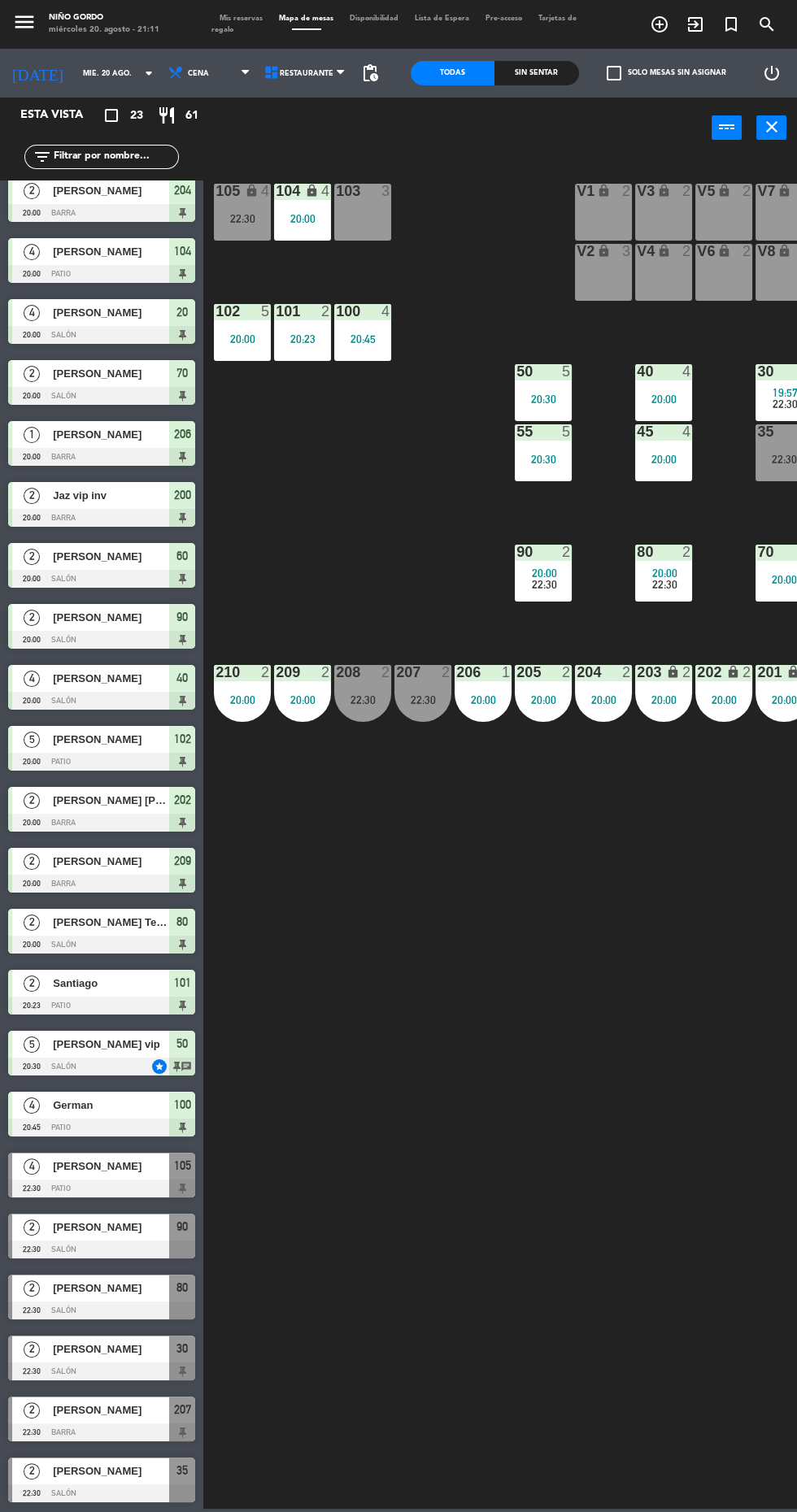
click at [158, 1307] on div at bounding box center [101, 1310] width 187 height 18
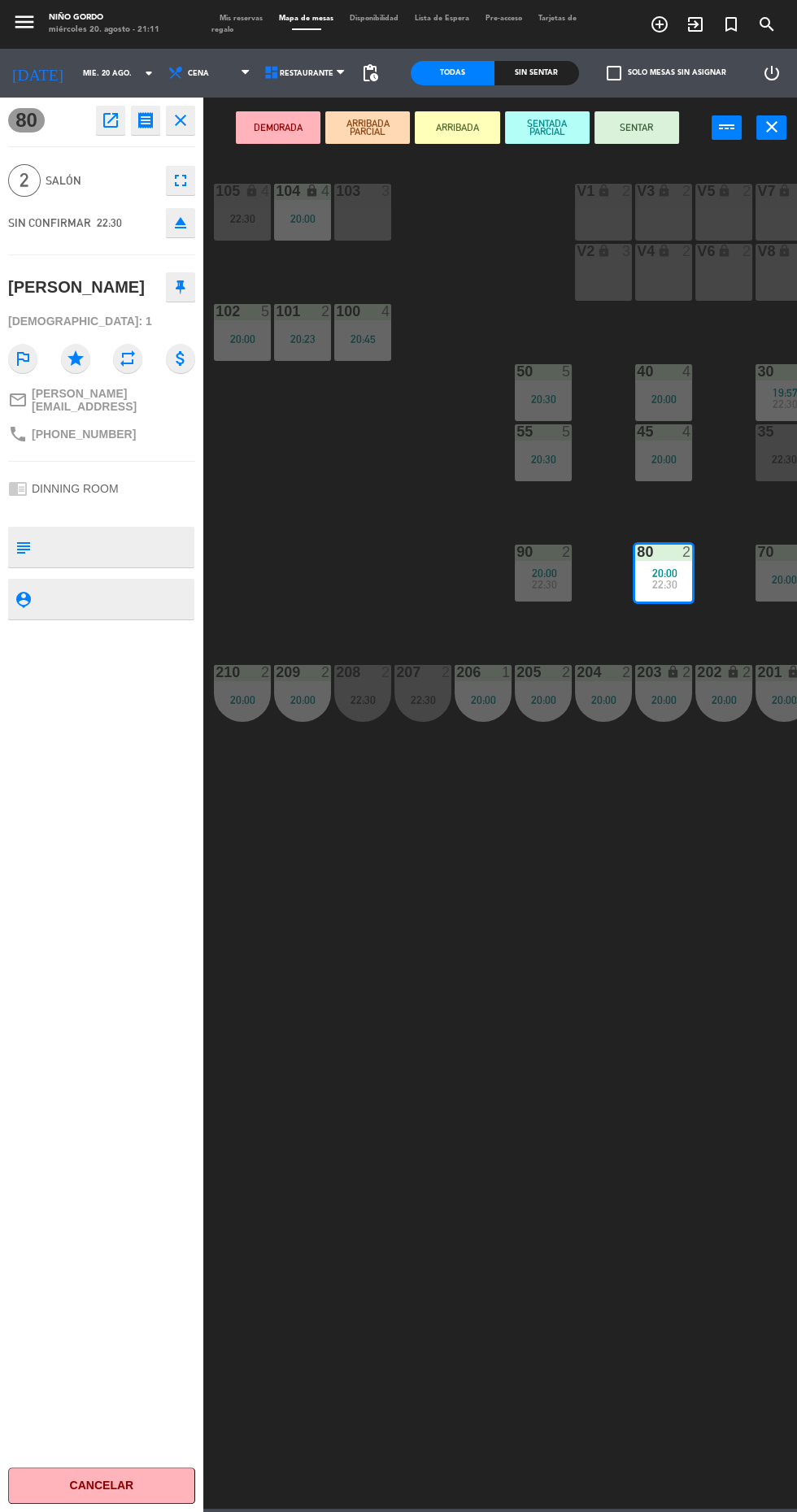
click at [108, 120] on icon "open_in_new" at bounding box center [110, 120] width 19 height 19
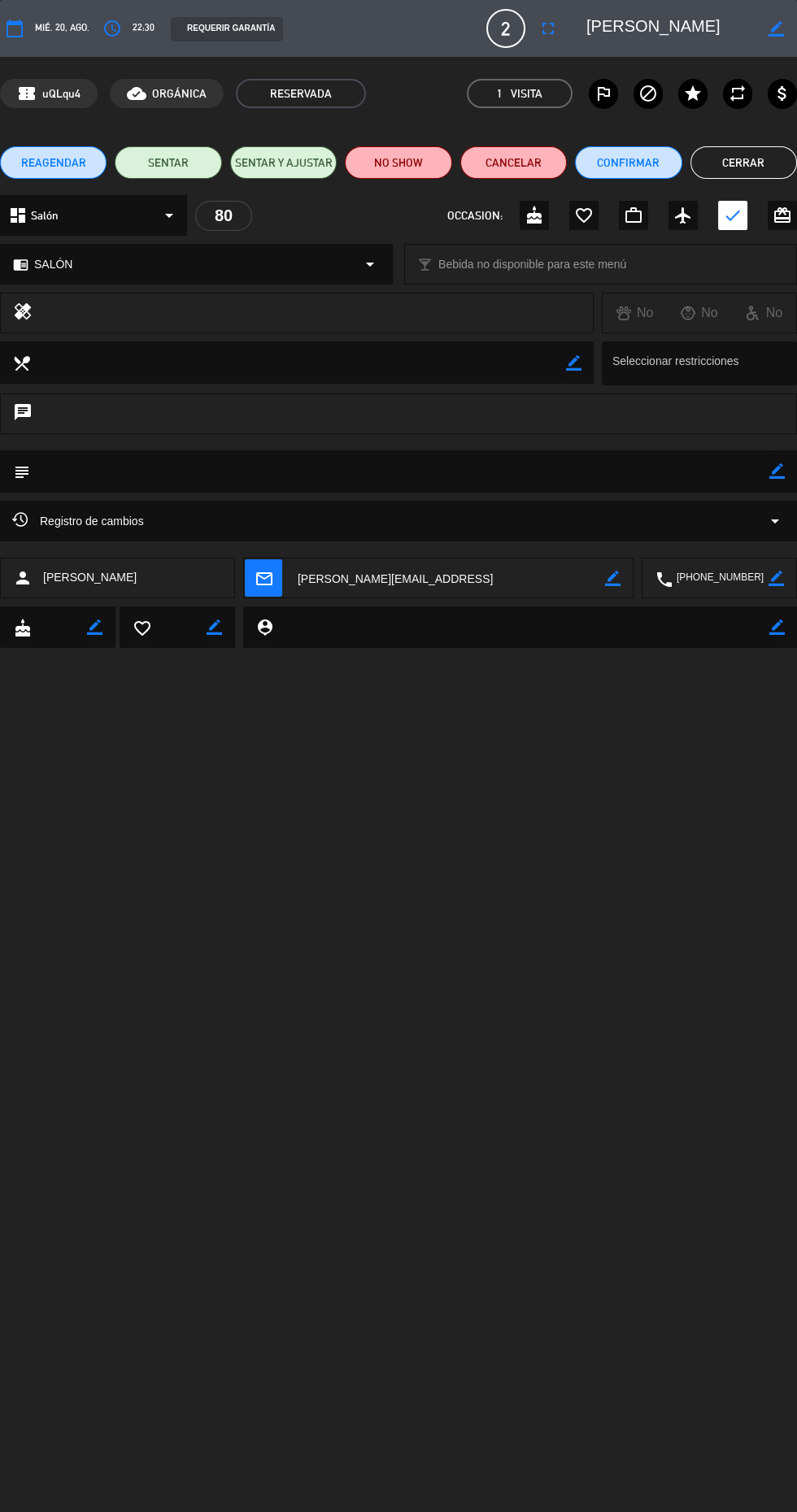
click at [724, 578] on textarea at bounding box center [721, 579] width 96 height 41
click at [747, 158] on button "Cerrar" at bounding box center [744, 162] width 107 height 32
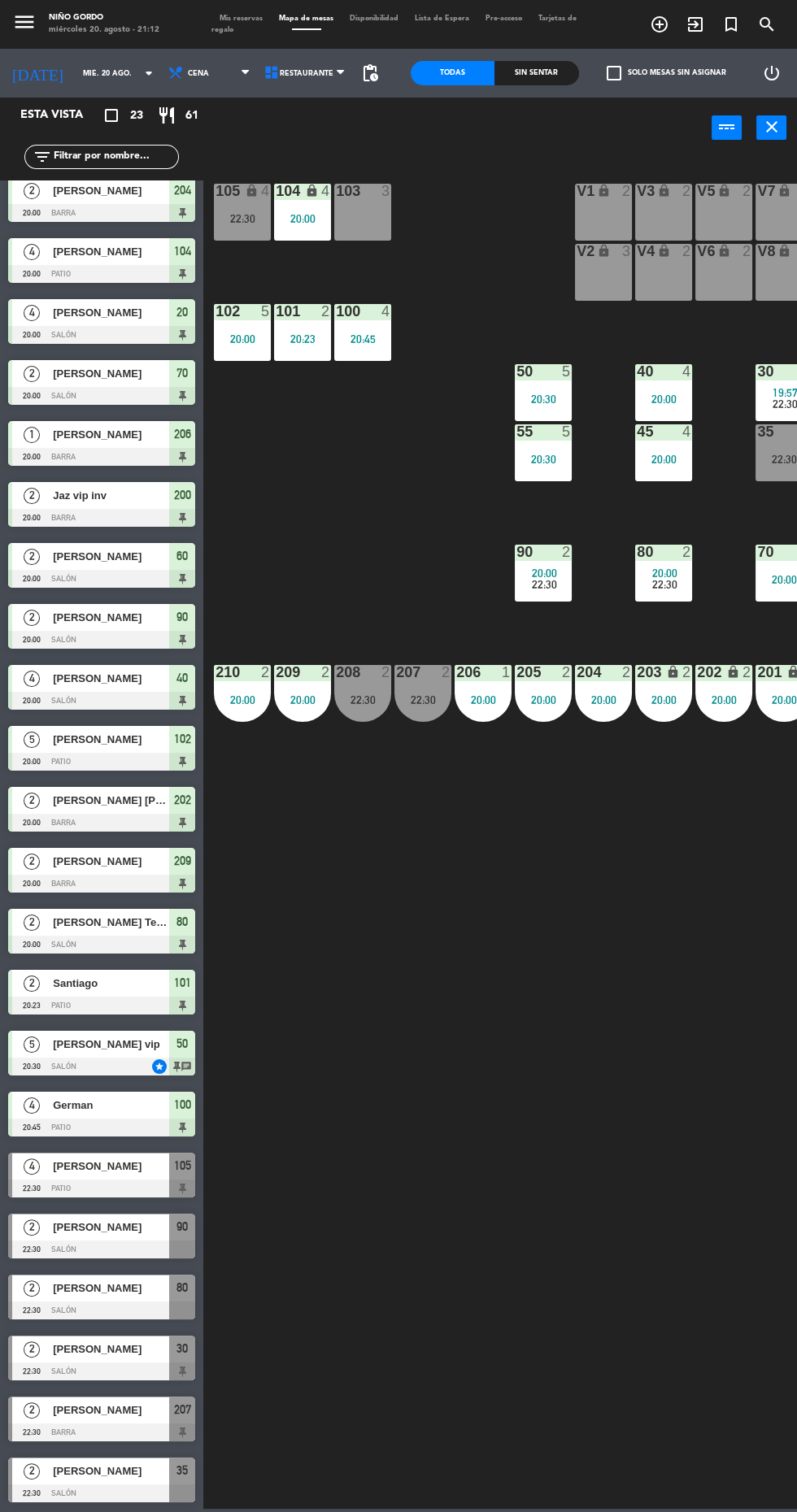
click at [59, 1368] on div at bounding box center [101, 1371] width 187 height 18
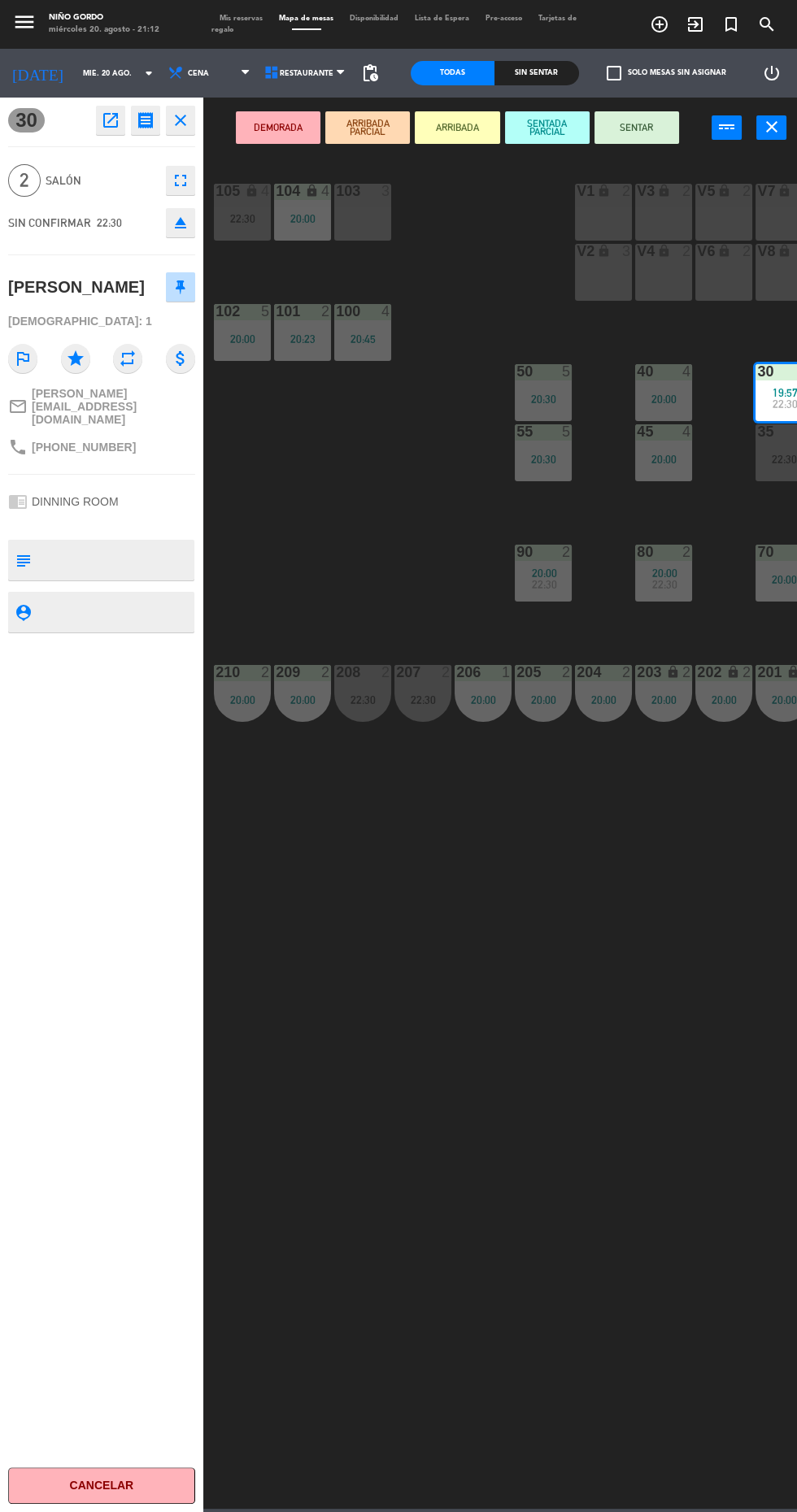
click at [111, 128] on icon "open_in_new" at bounding box center [110, 120] width 19 height 19
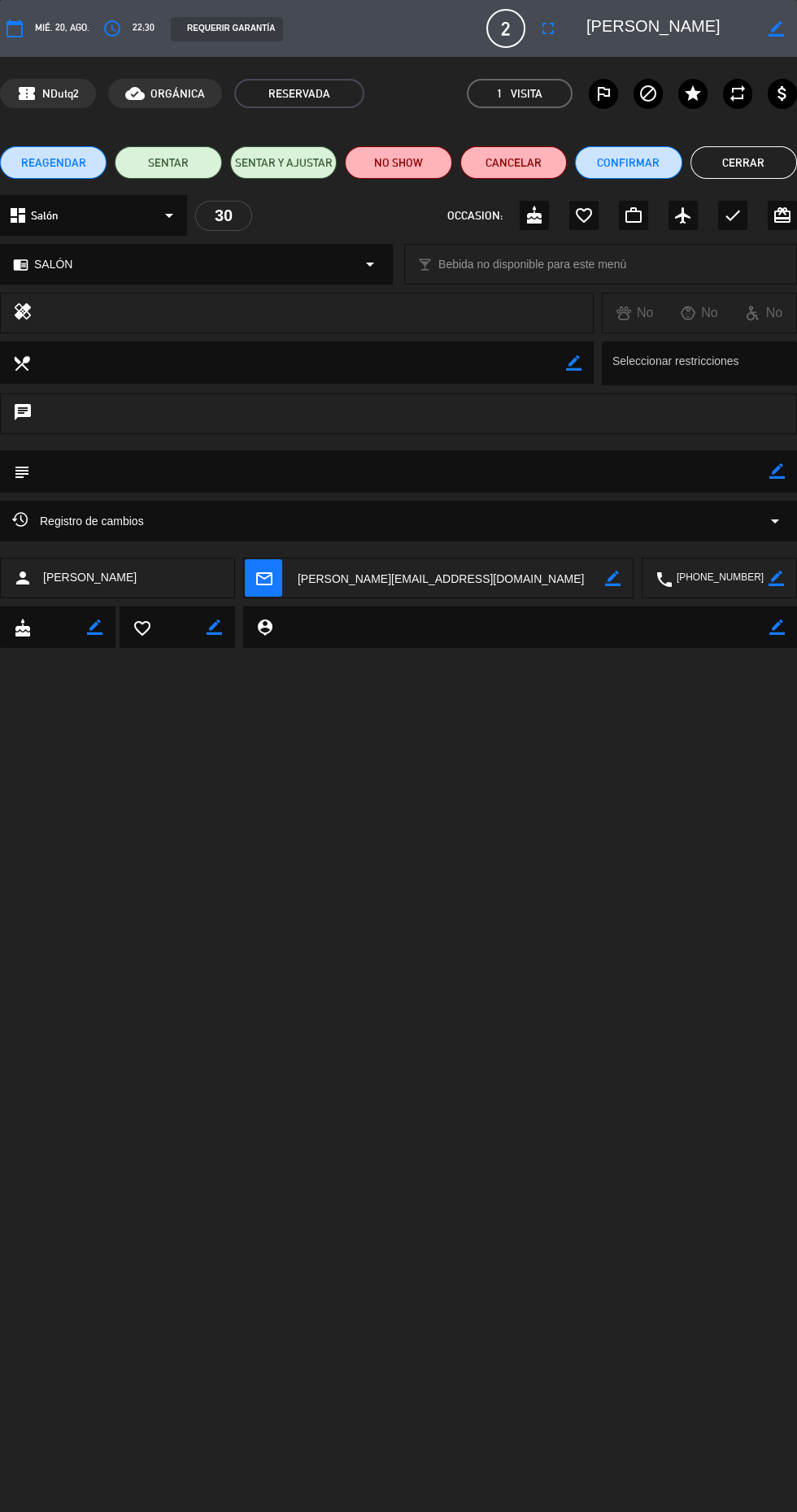
click at [727, 578] on textarea at bounding box center [721, 579] width 96 height 41
click at [743, 162] on button "Cerrar" at bounding box center [744, 162] width 107 height 32
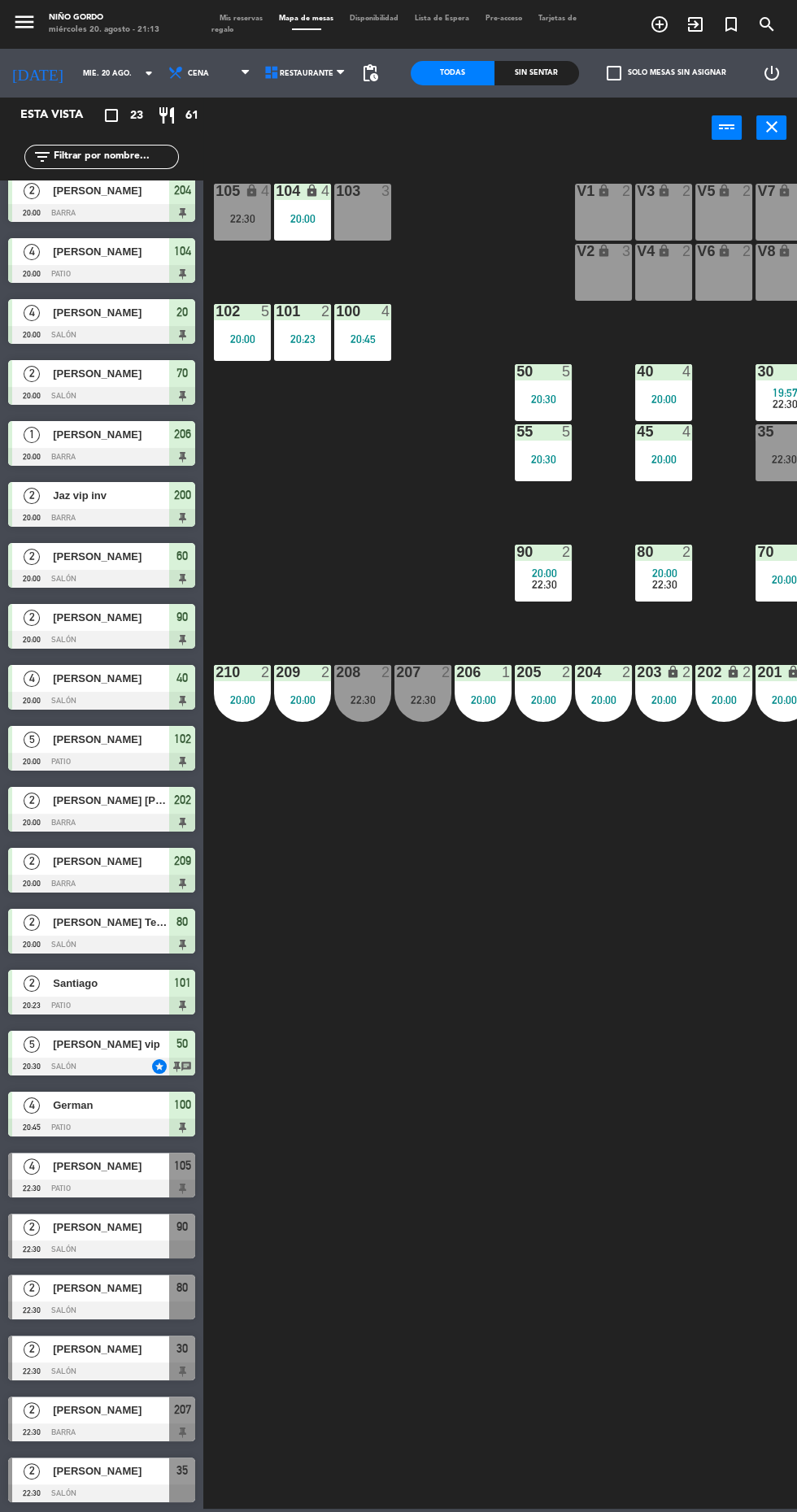
click at [139, 1424] on div at bounding box center [101, 1432] width 187 height 18
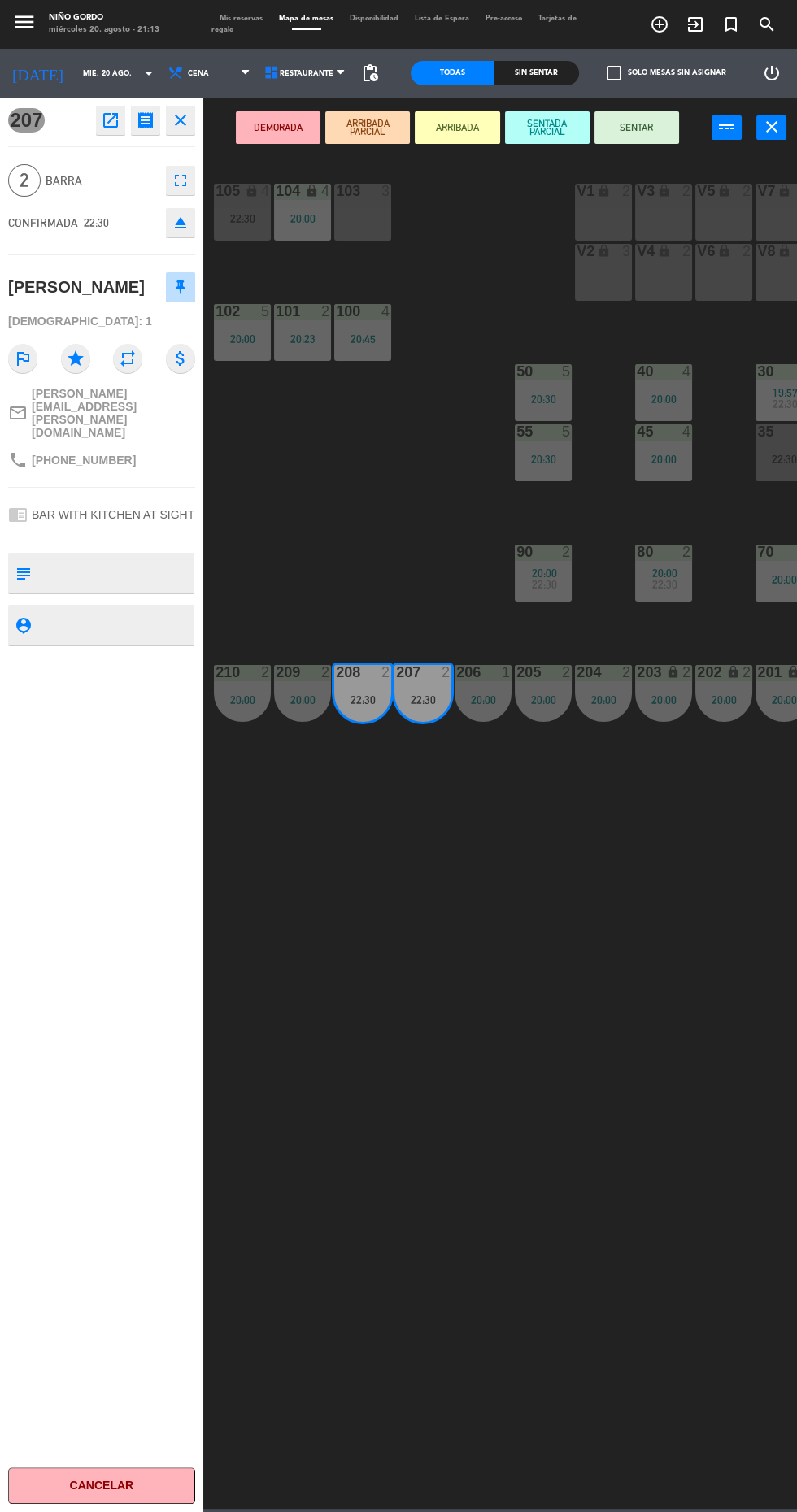
click at [102, 121] on icon "open_in_new" at bounding box center [110, 120] width 19 height 19
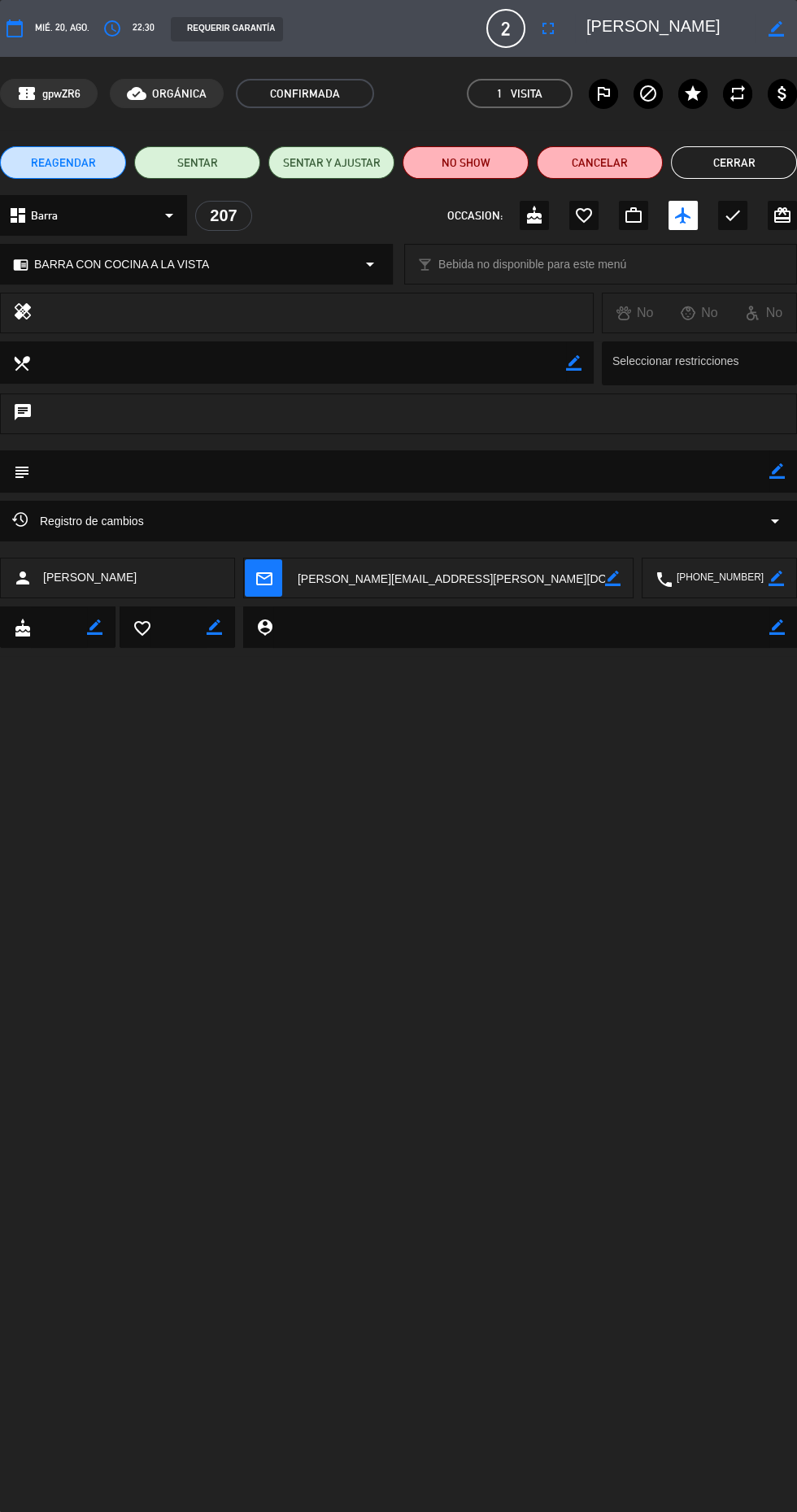
click at [722, 580] on textarea at bounding box center [721, 579] width 96 height 41
click at [716, 167] on button "Cerrar" at bounding box center [733, 162] width 126 height 32
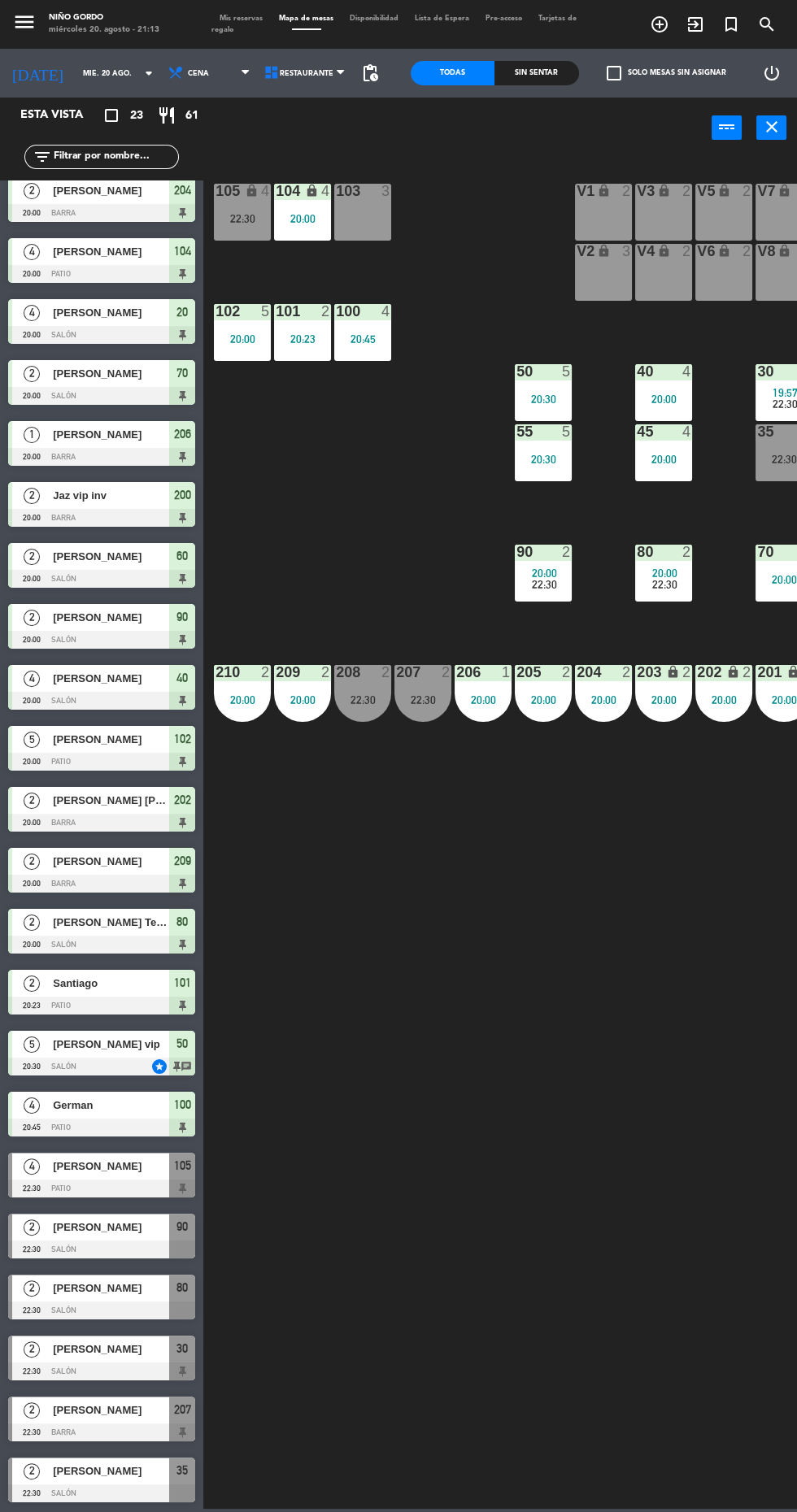
click at [127, 1476] on span "[PERSON_NAME]" at bounding box center [111, 1471] width 116 height 18
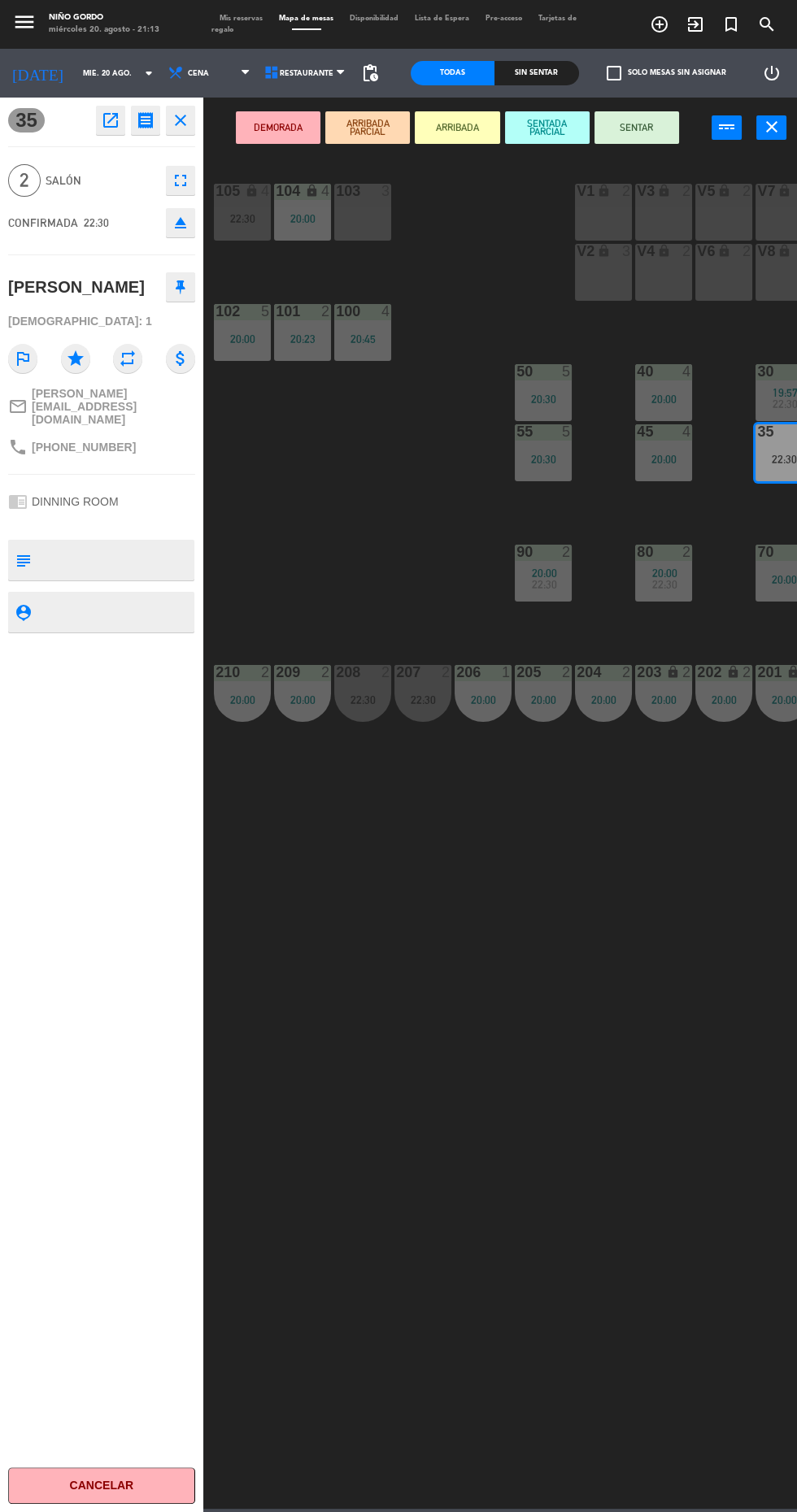
click at [101, 120] on icon "open_in_new" at bounding box center [110, 120] width 19 height 19
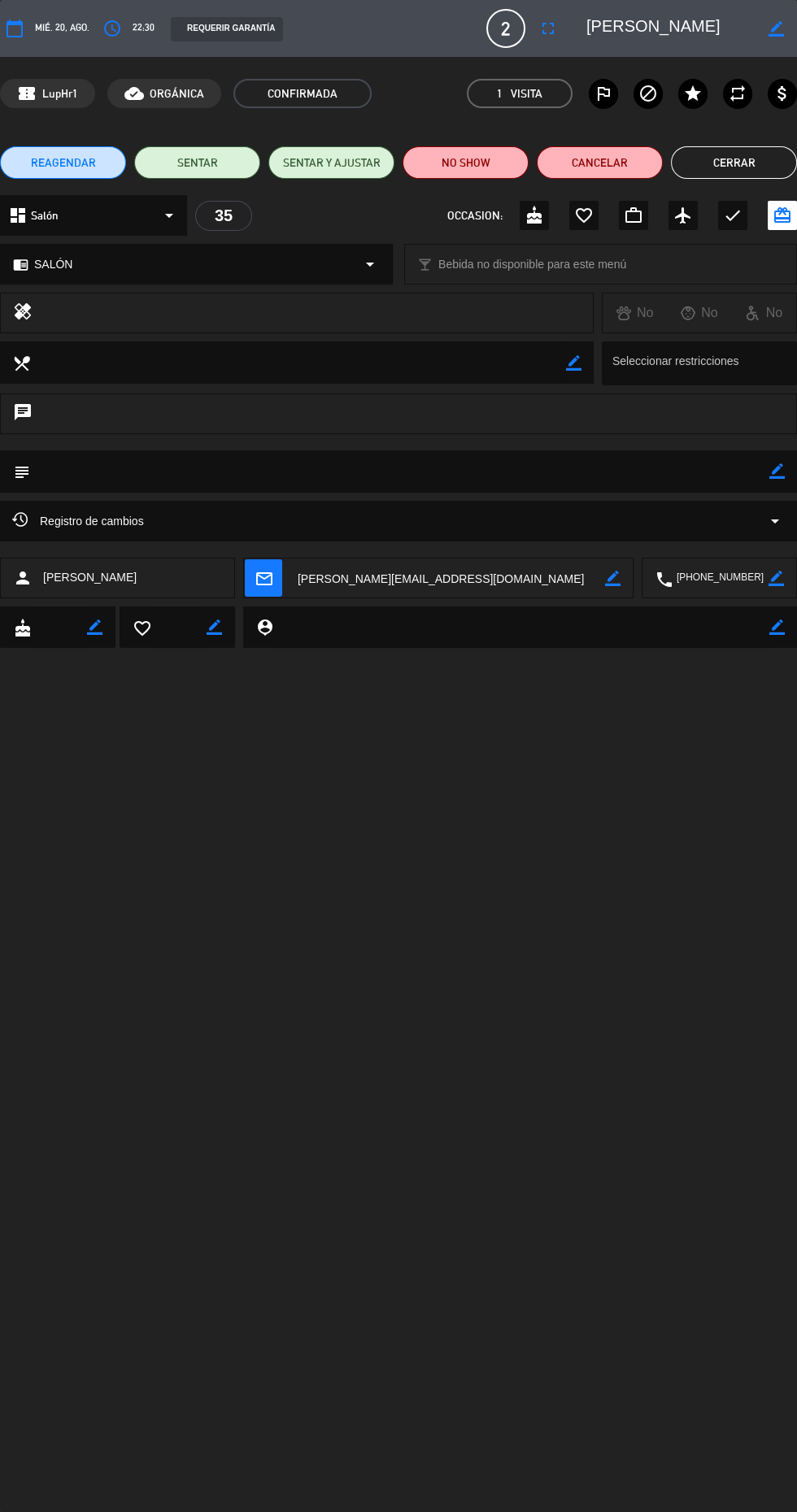
click at [725, 578] on textarea at bounding box center [721, 579] width 96 height 41
